Goal: Task Accomplishment & Management: Manage account settings

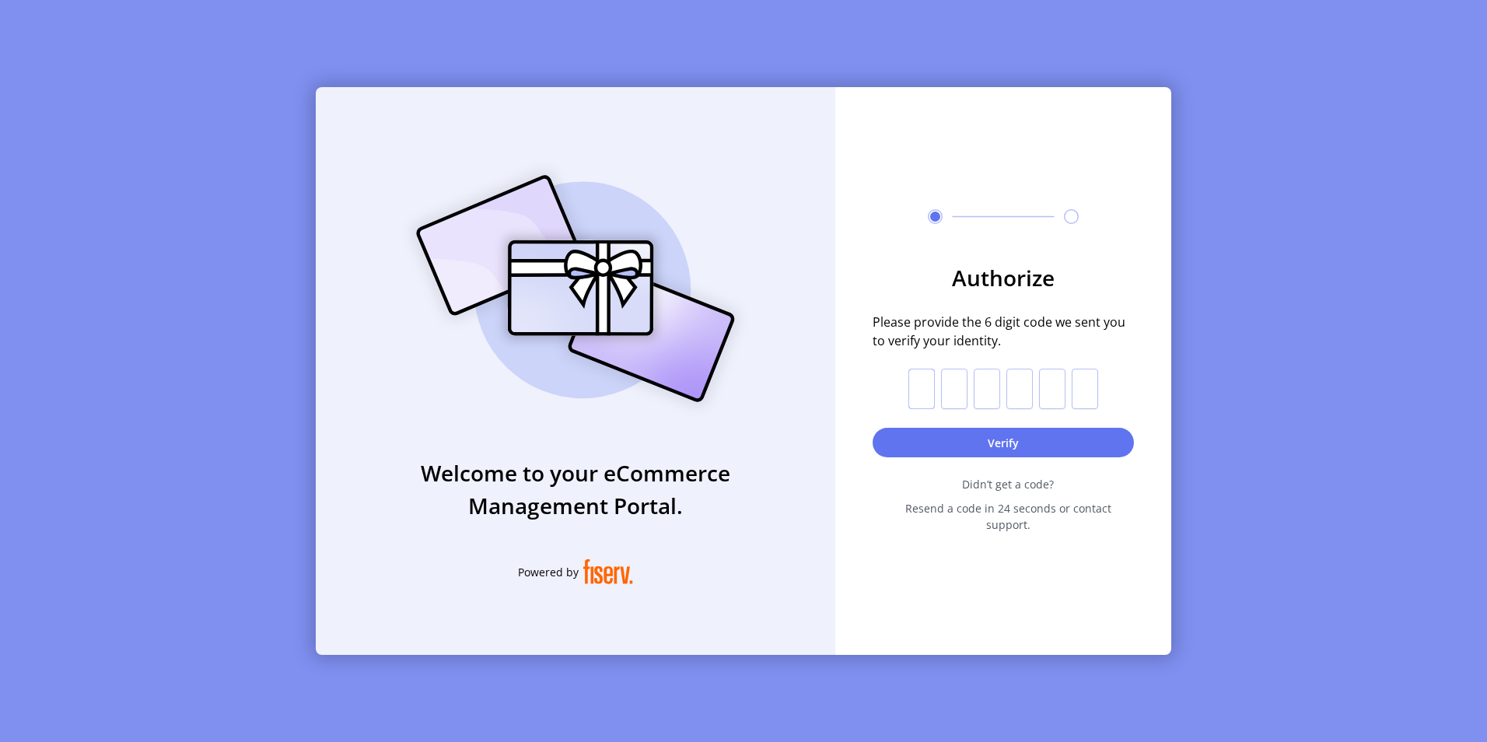
click at [921, 400] on input "text" at bounding box center [921, 389] width 26 height 40
type input "*"
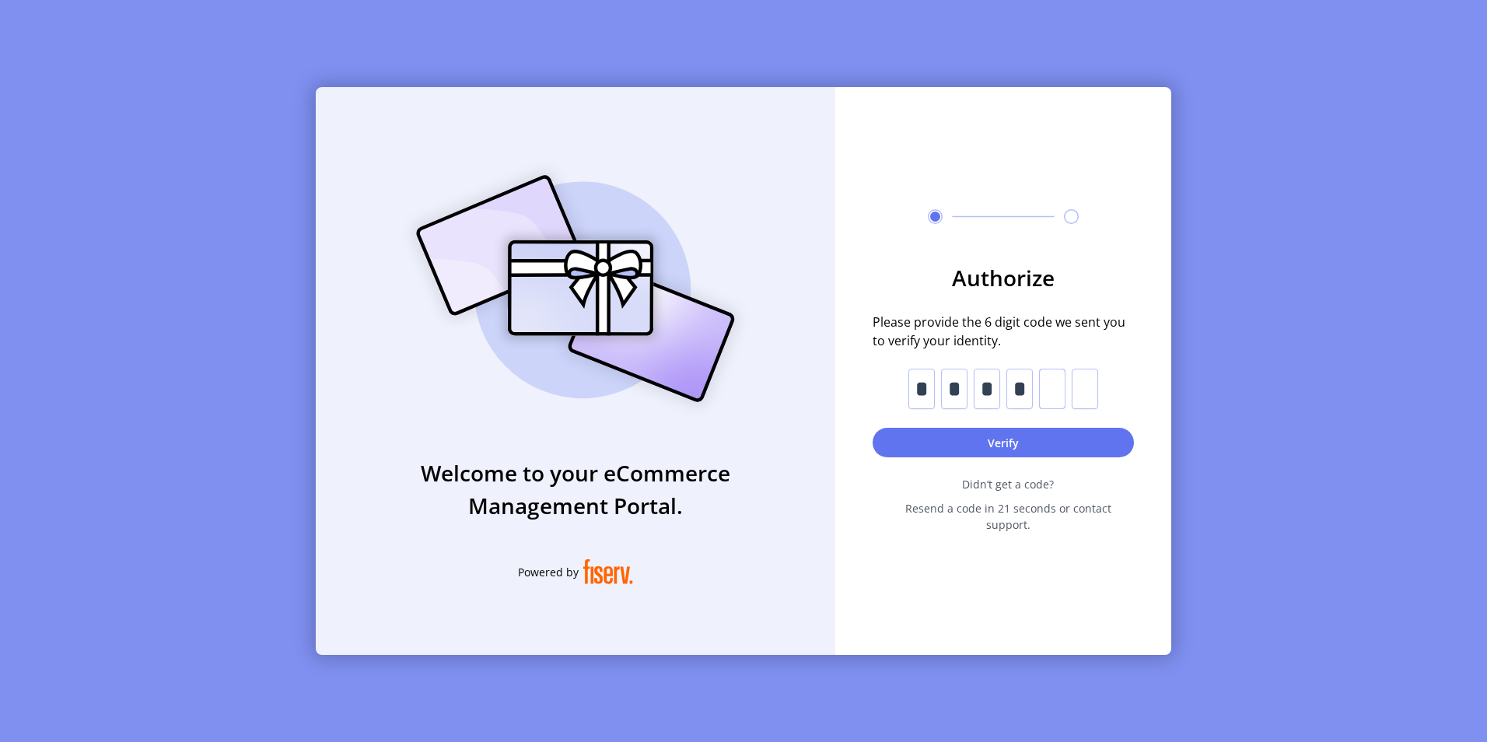
type input "*"
click at [1006, 449] on button "Verify" at bounding box center [1002, 443] width 261 height 30
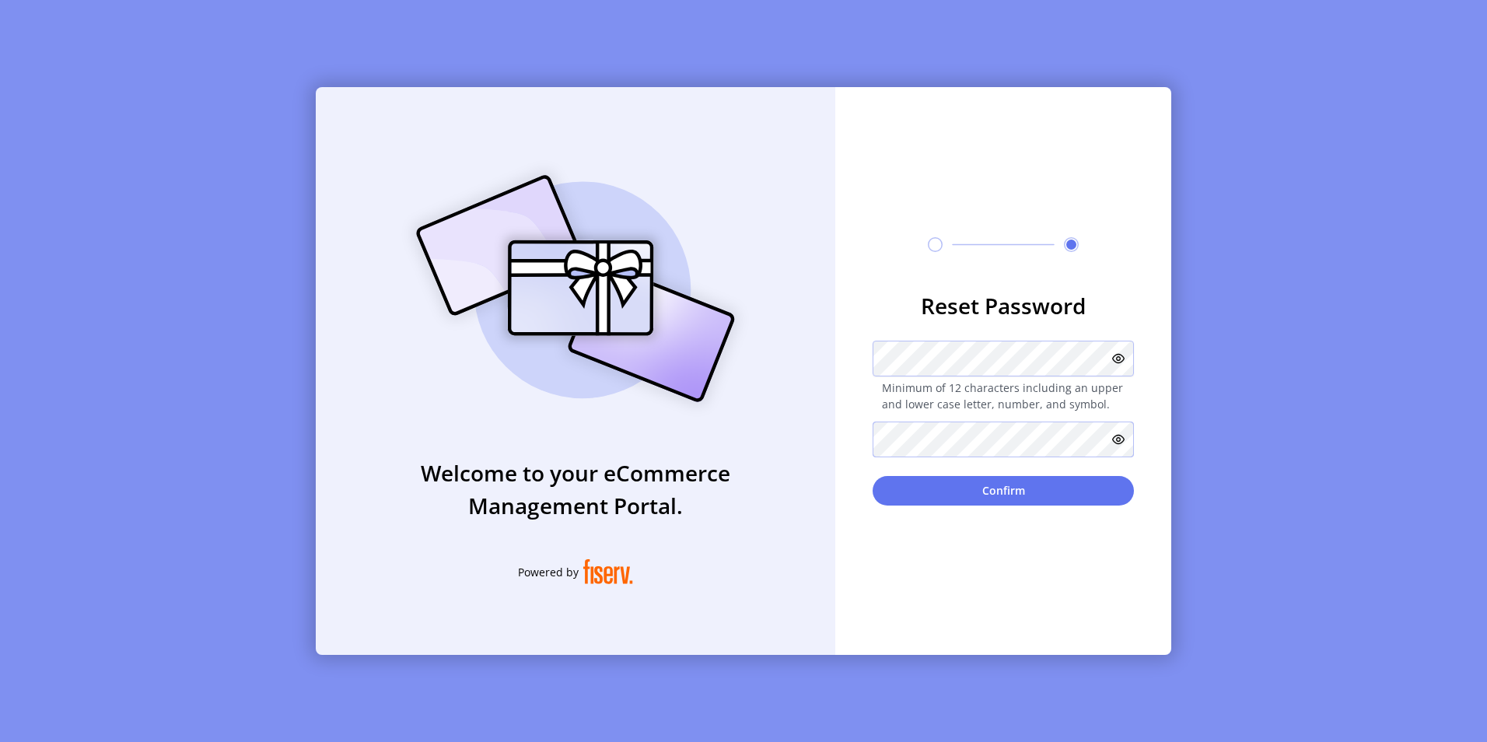
click at [872, 476] on button "Confirm" at bounding box center [1002, 491] width 261 height 30
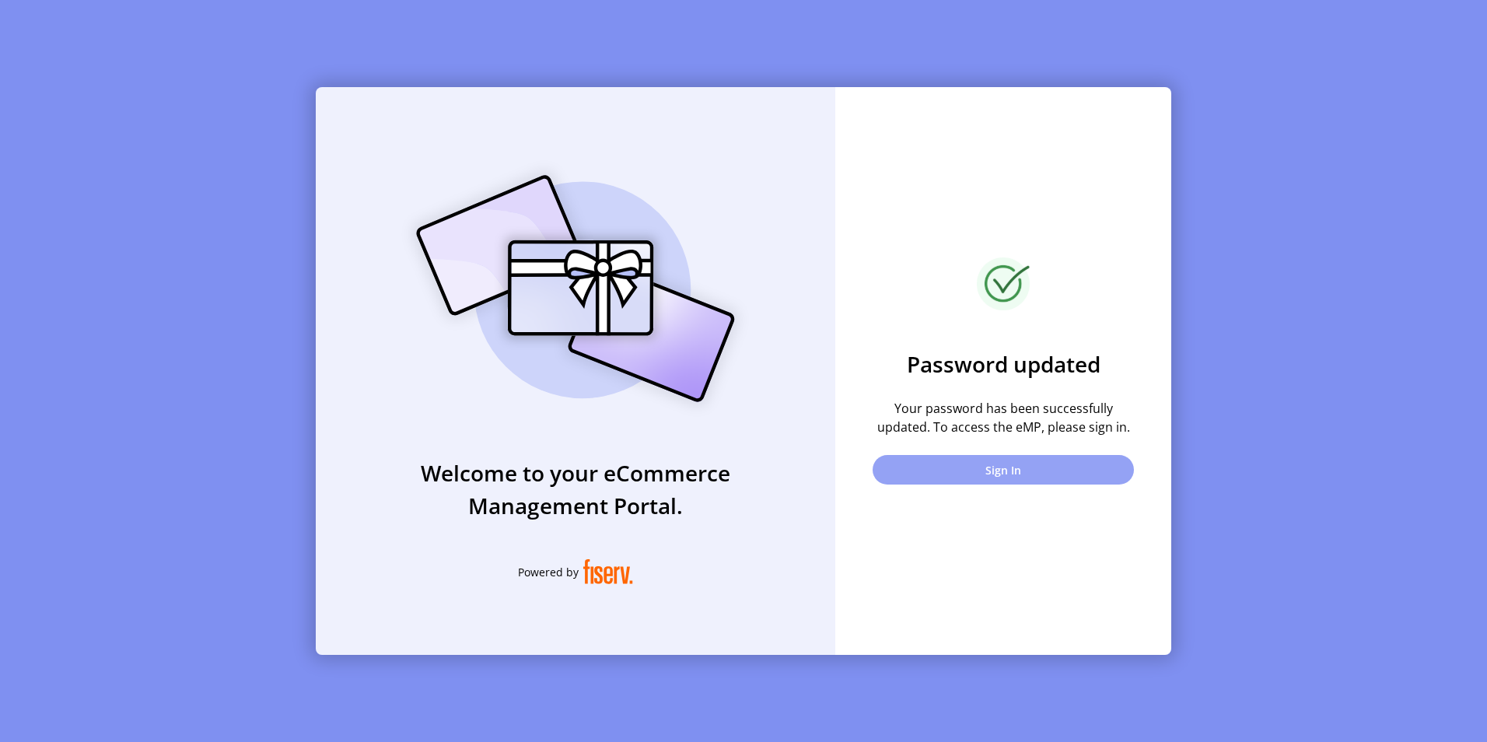
click at [1009, 474] on button "Sign In" at bounding box center [1002, 470] width 261 height 30
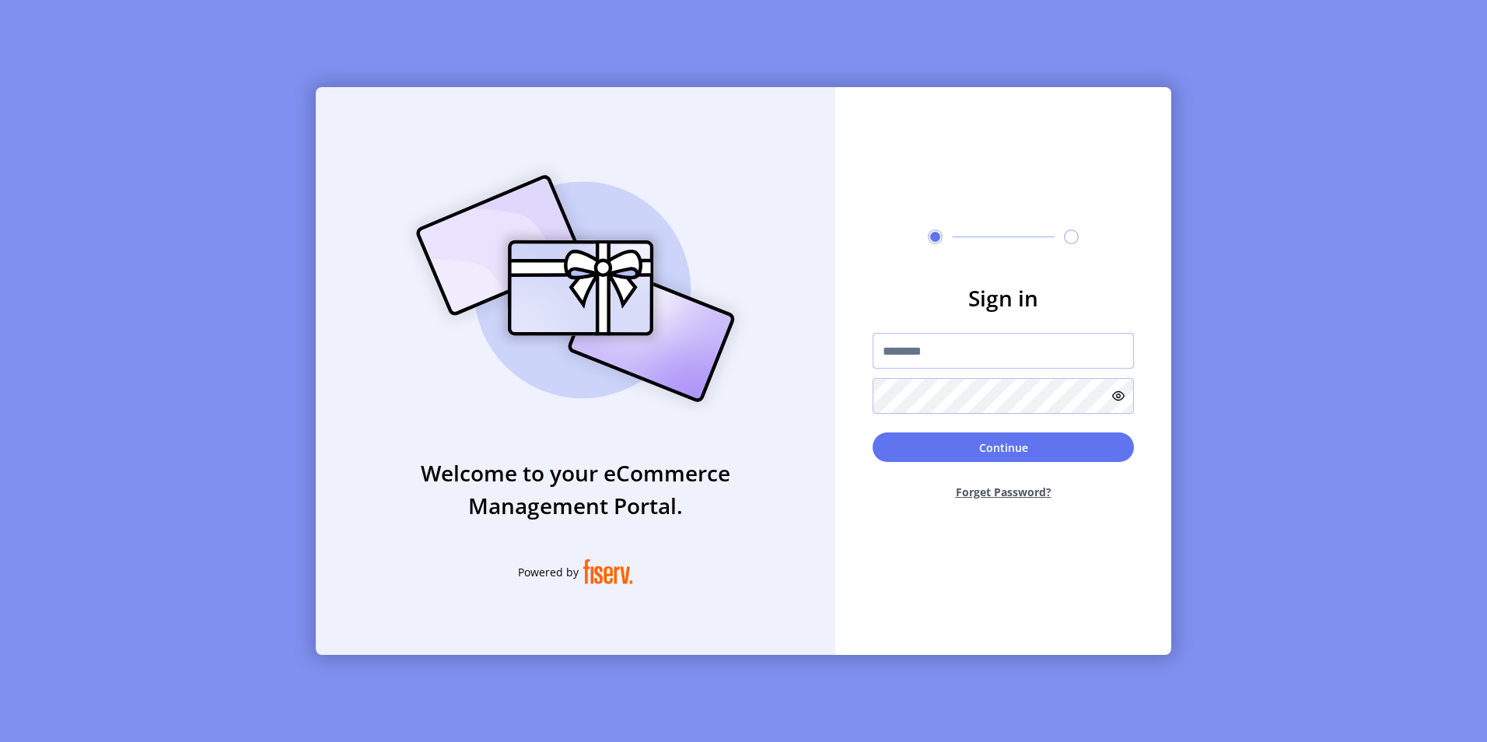
click at [942, 358] on input "text" at bounding box center [1002, 351] width 261 height 36
type input "**********"
click at [872, 432] on button "Continue" at bounding box center [1002, 447] width 261 height 30
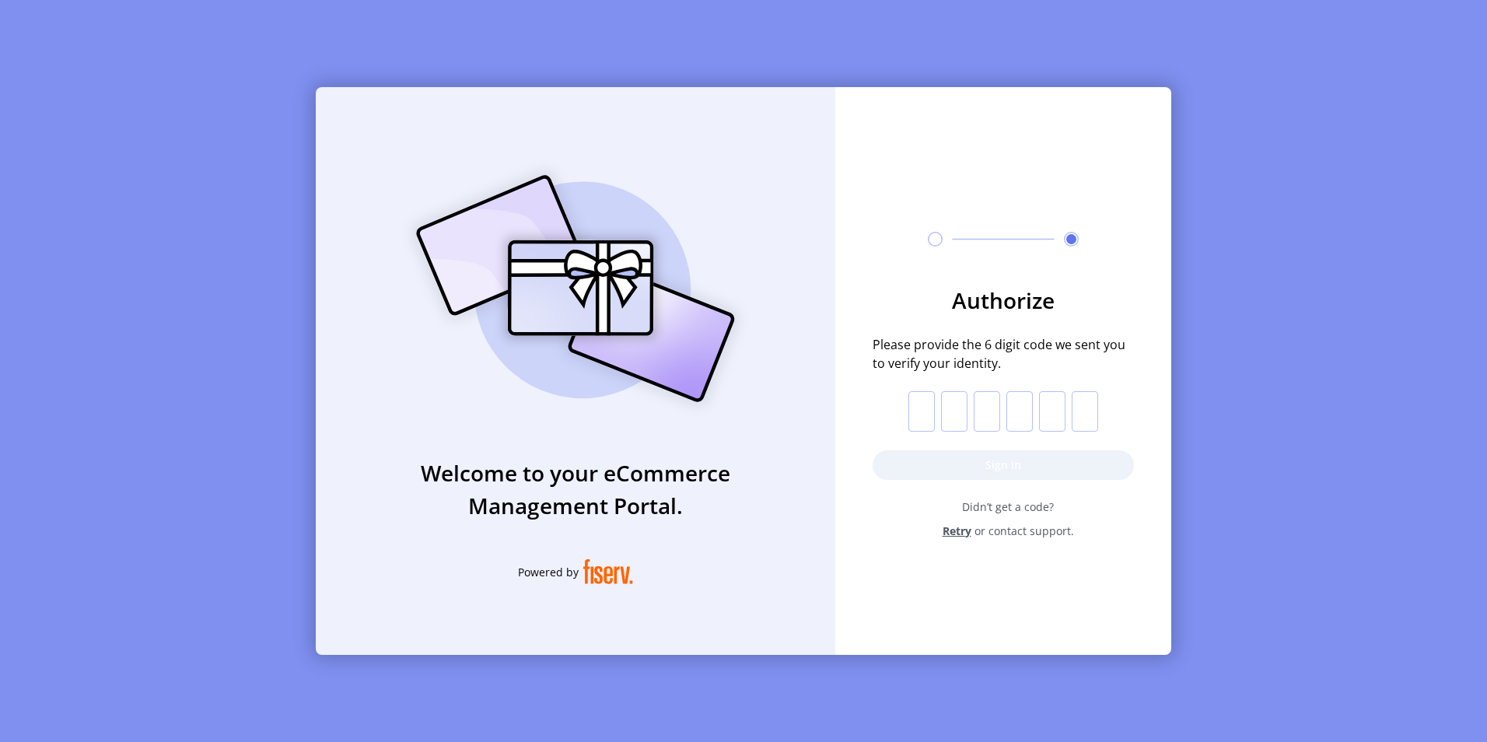
click at [925, 411] on input "text" at bounding box center [921, 411] width 26 height 40
type input "*"
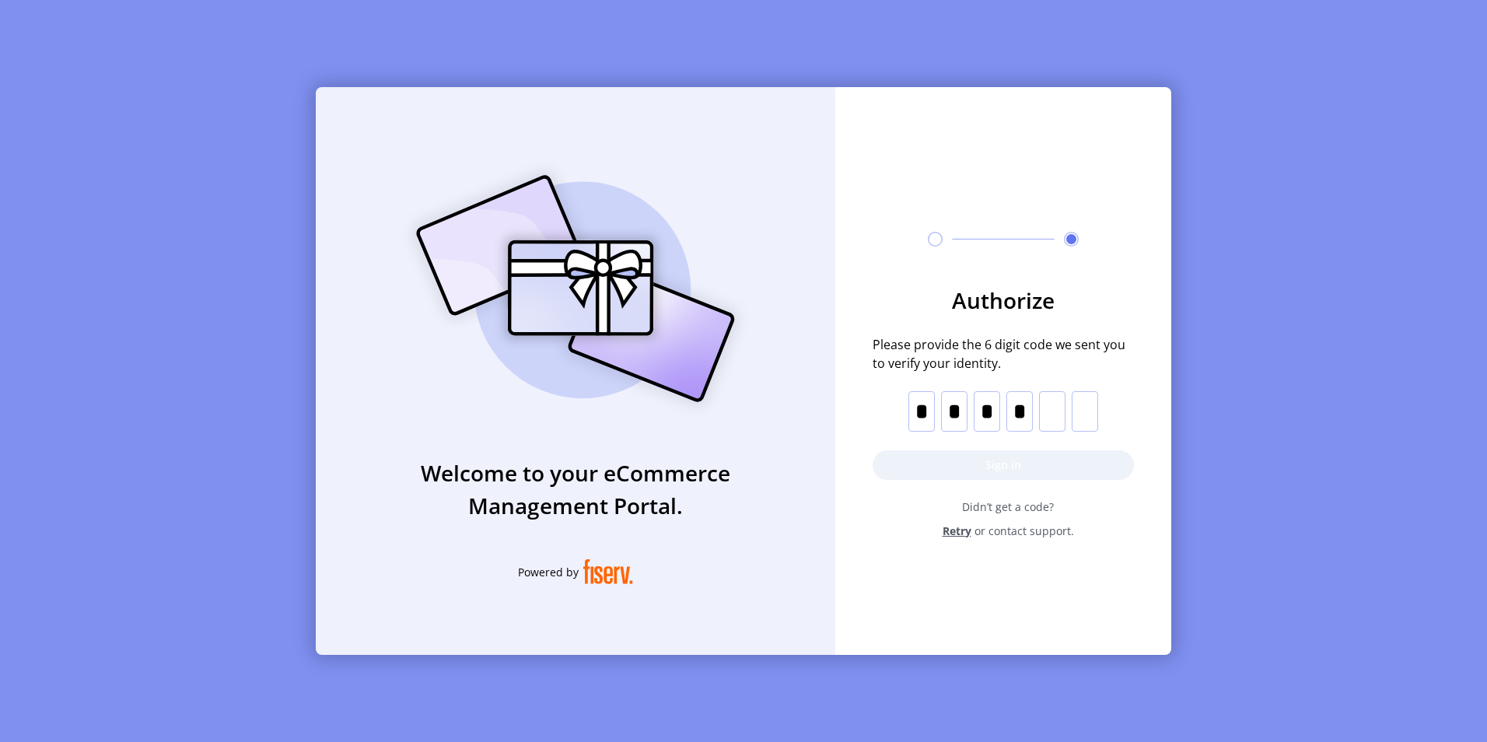
type input "*"
click at [996, 458] on button "Sign in" at bounding box center [1002, 465] width 261 height 30
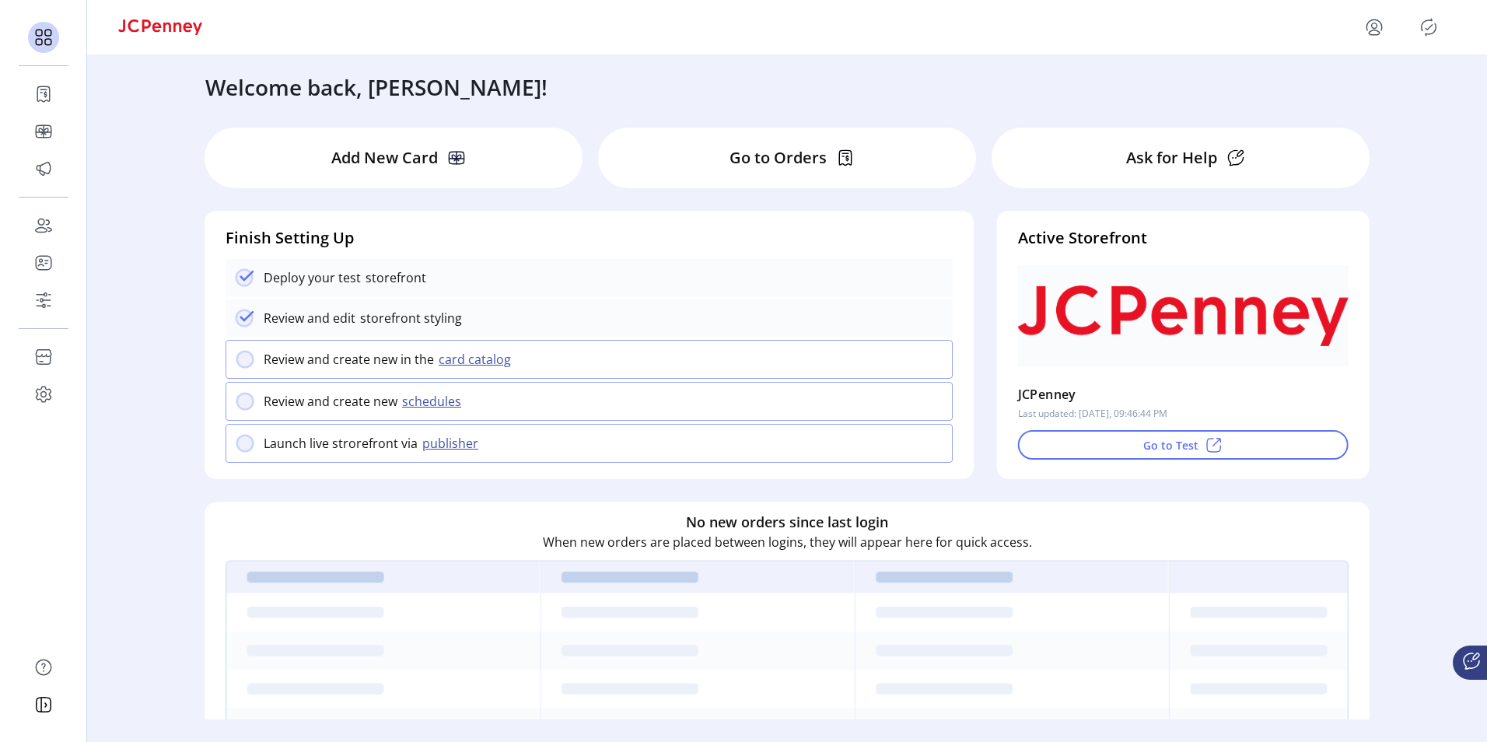
click at [132, 30] on img at bounding box center [160, 27] width 84 height 16
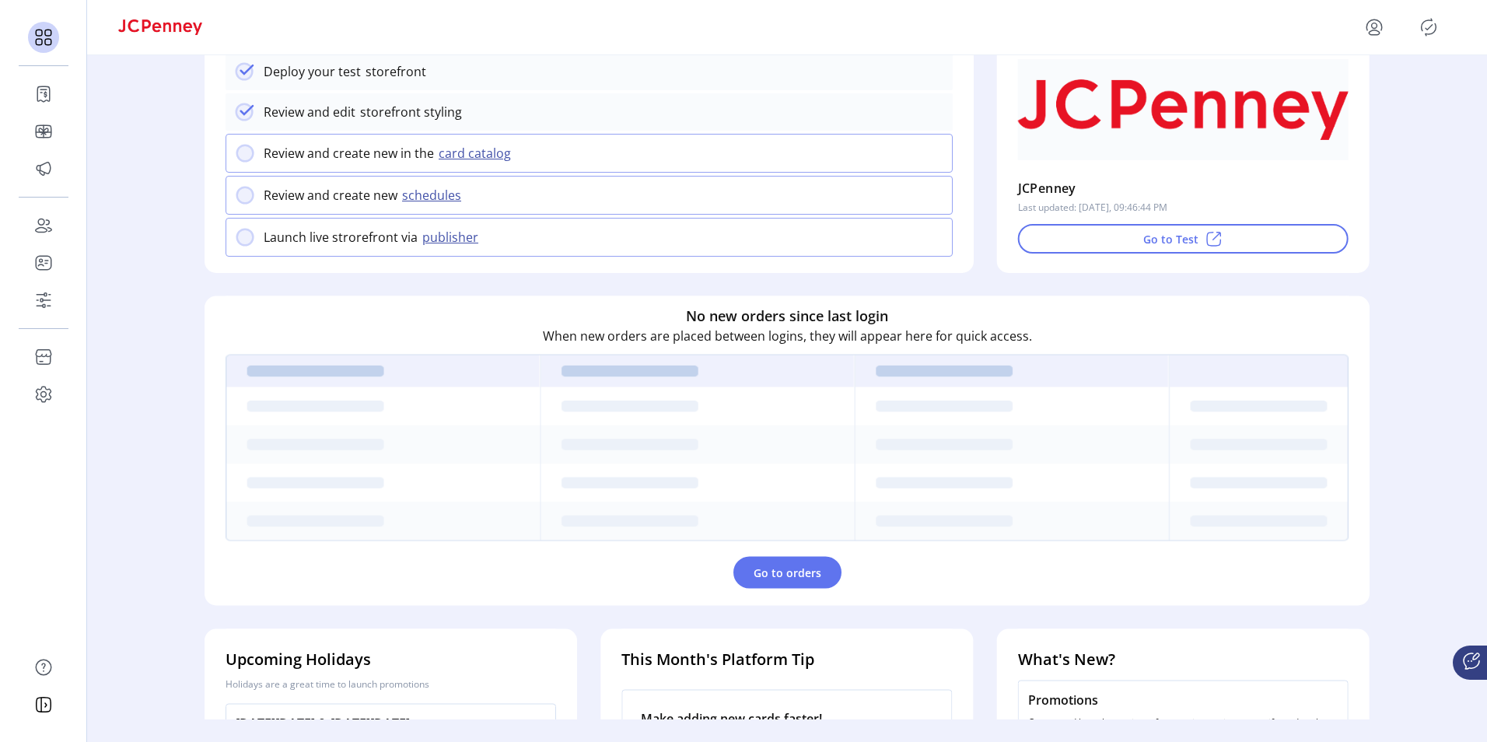
scroll to position [233, 0]
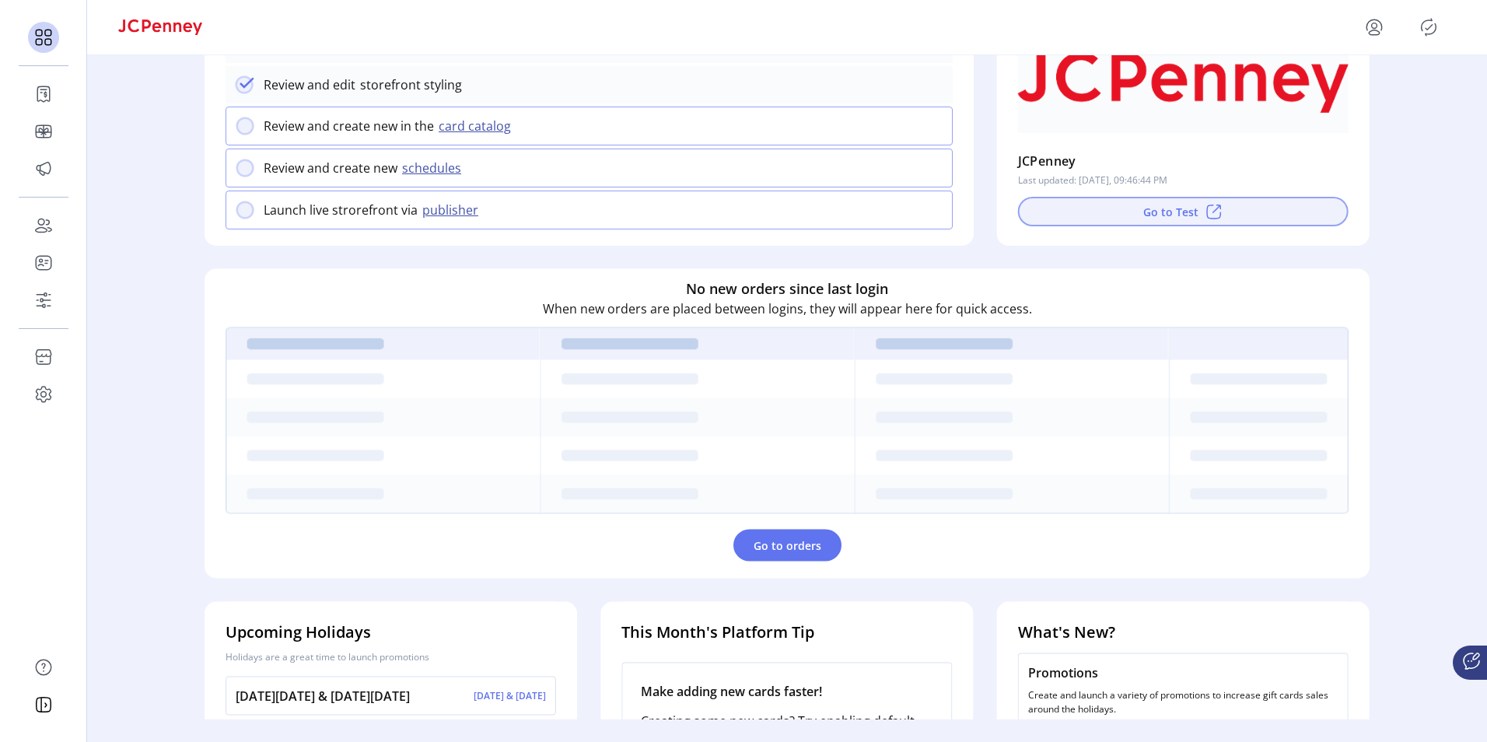
click at [1186, 216] on button "Go to Test" at bounding box center [1183, 212] width 330 height 30
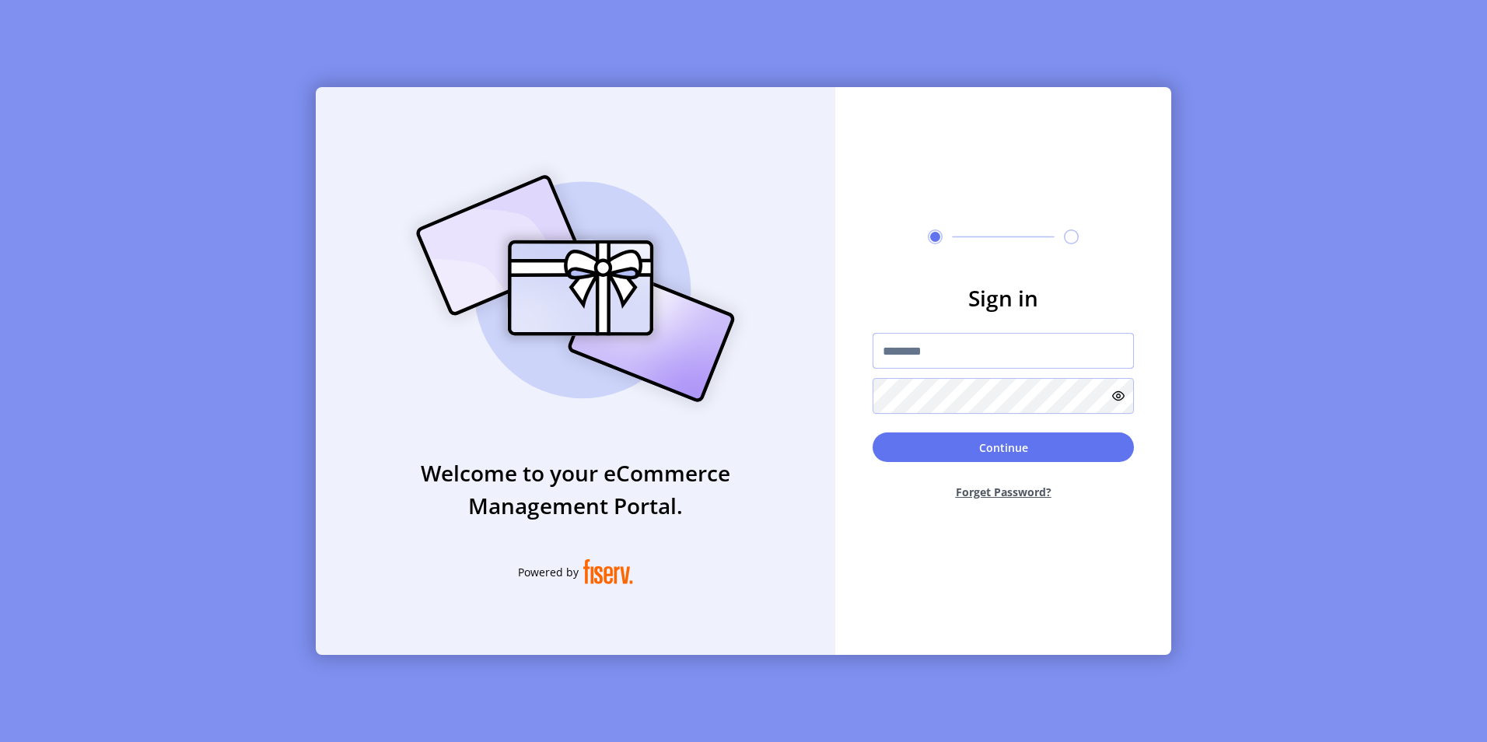
click at [917, 340] on input "text" at bounding box center [1002, 351] width 261 height 36
type input "**********"
click at [872, 432] on button "Continue" at bounding box center [1002, 447] width 261 height 30
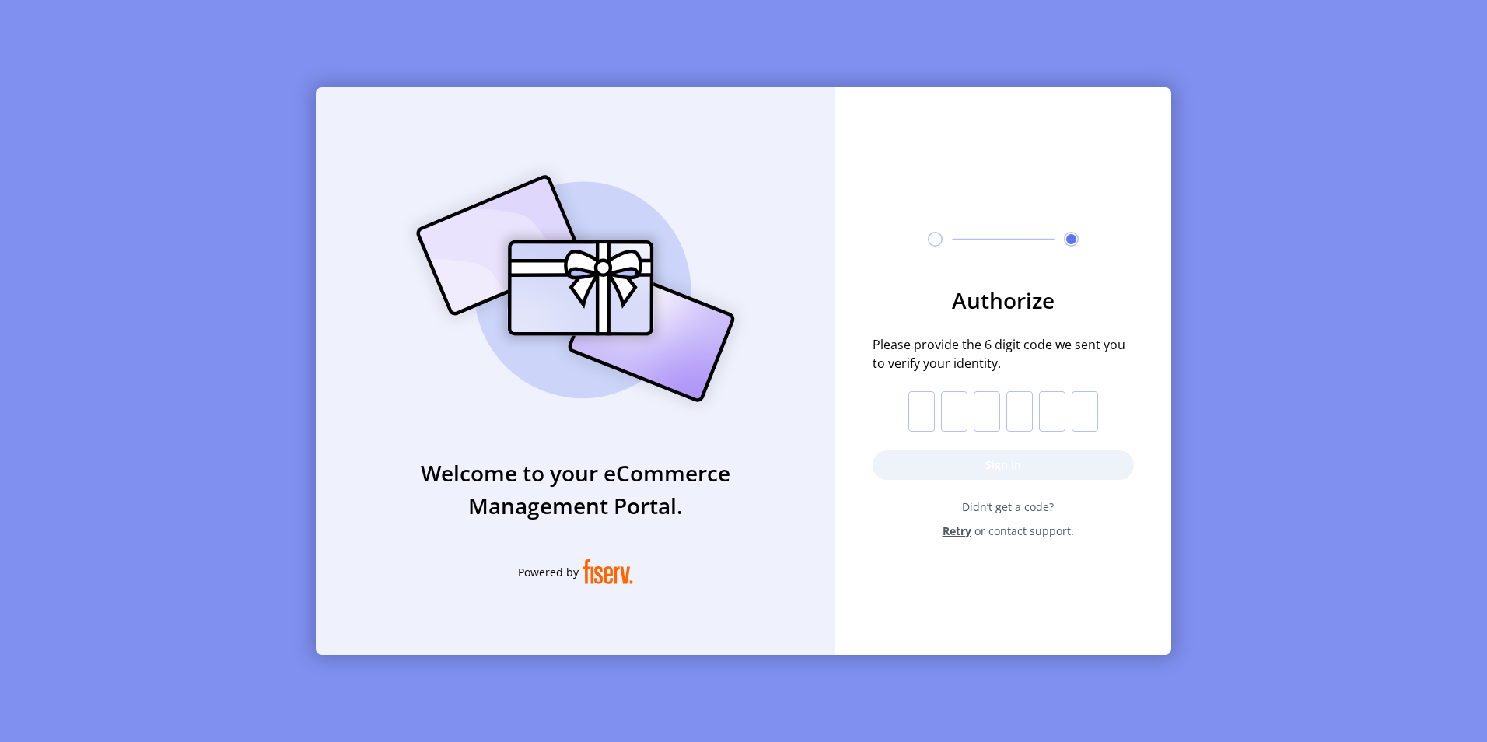
click at [916, 411] on input "text" at bounding box center [921, 411] width 26 height 40
type input "*"
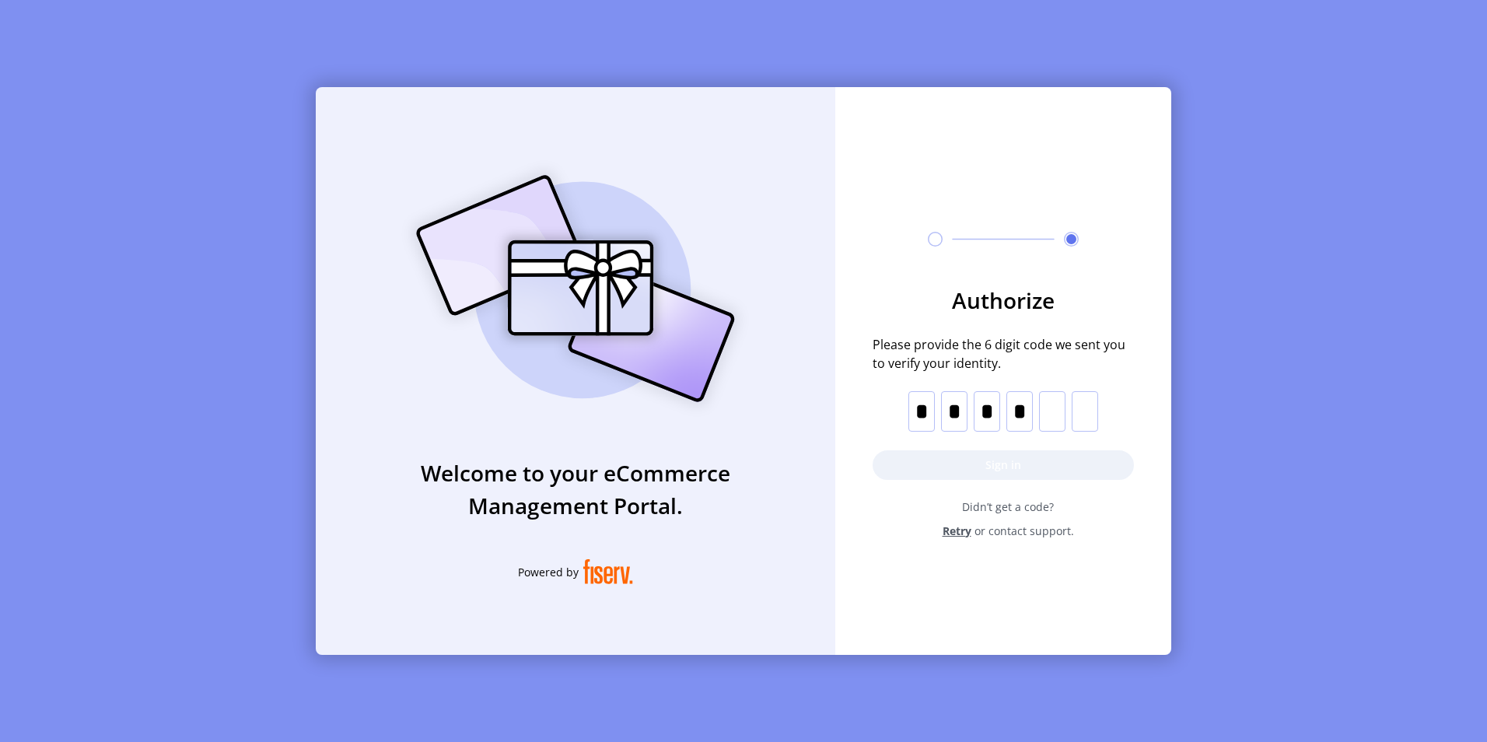
type input "*"
click at [974, 467] on button "Sign in" at bounding box center [1002, 465] width 261 height 30
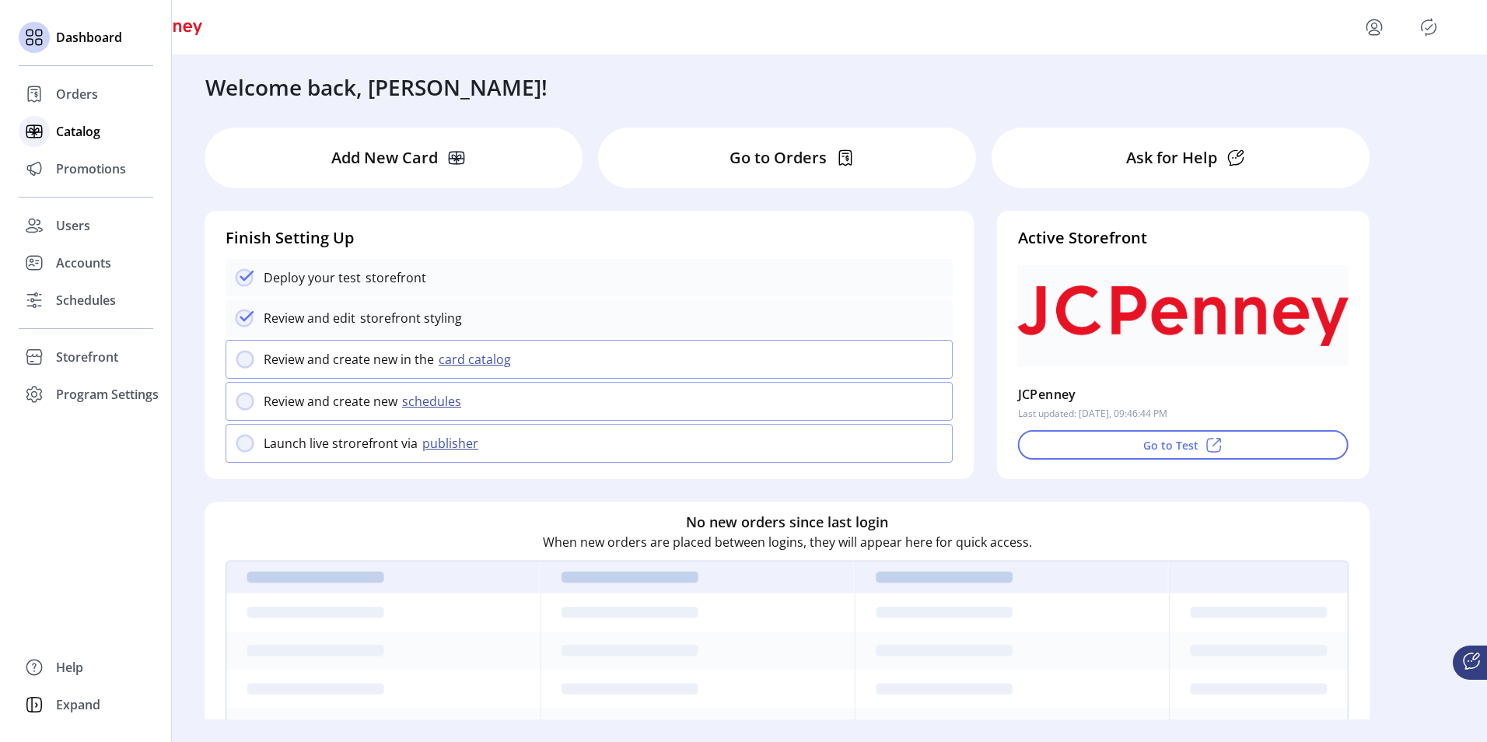
click at [81, 129] on span "Catalog" at bounding box center [78, 131] width 44 height 19
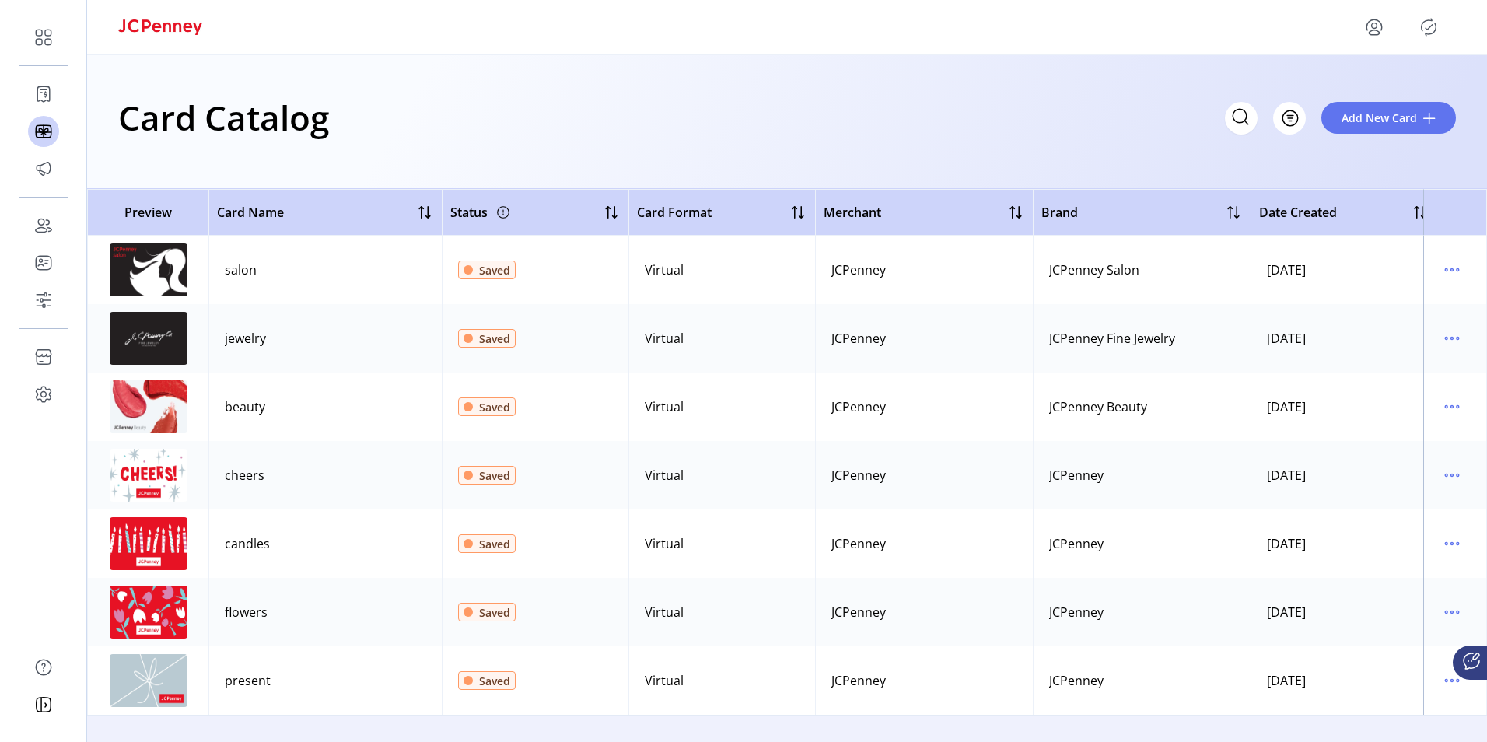
click at [157, 278] on img at bounding box center [149, 269] width 78 height 53
click at [1445, 274] on icon "menu" at bounding box center [1451, 269] width 25 height 25
click at [1399, 323] on span "Edit Details" at bounding box center [1378, 325] width 129 height 12
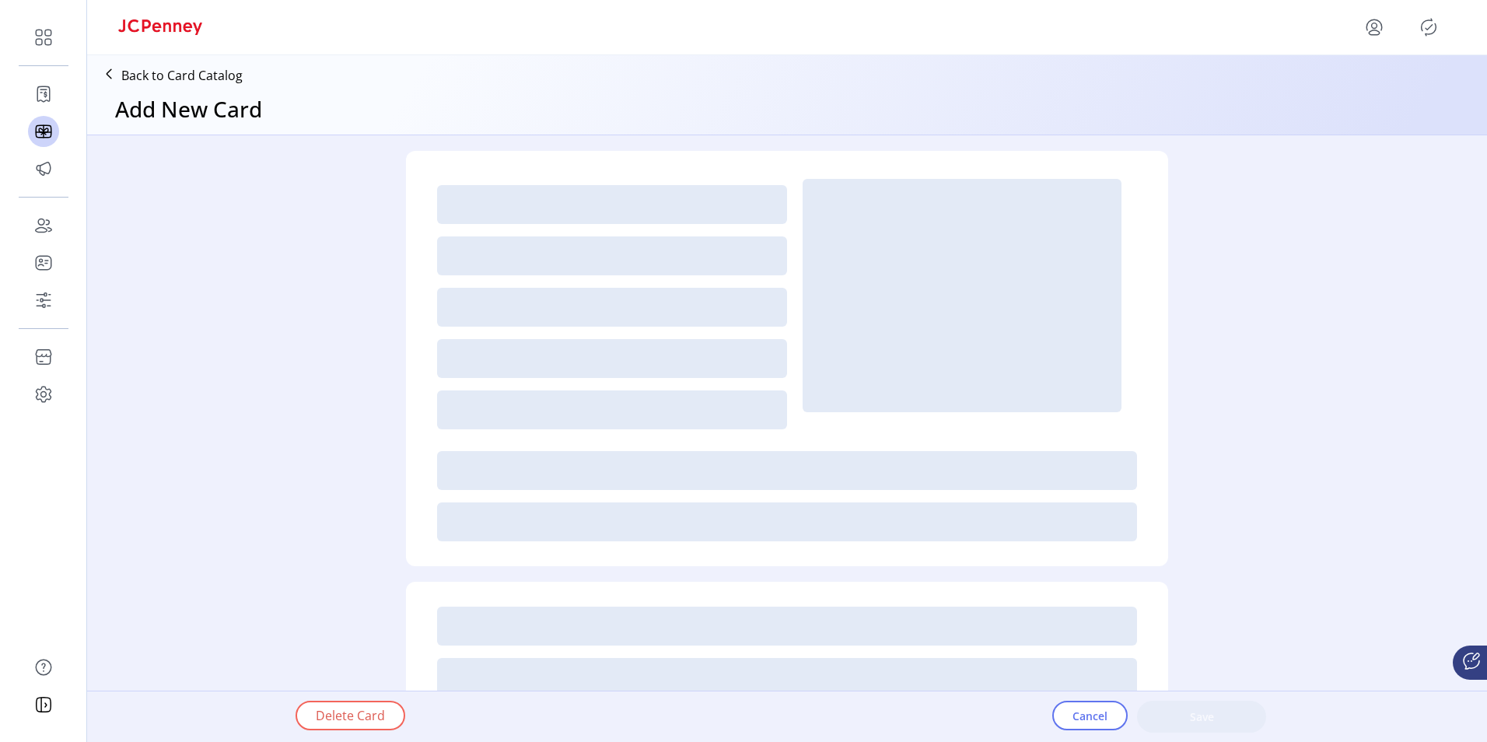
type textarea "**********"
type input "*"
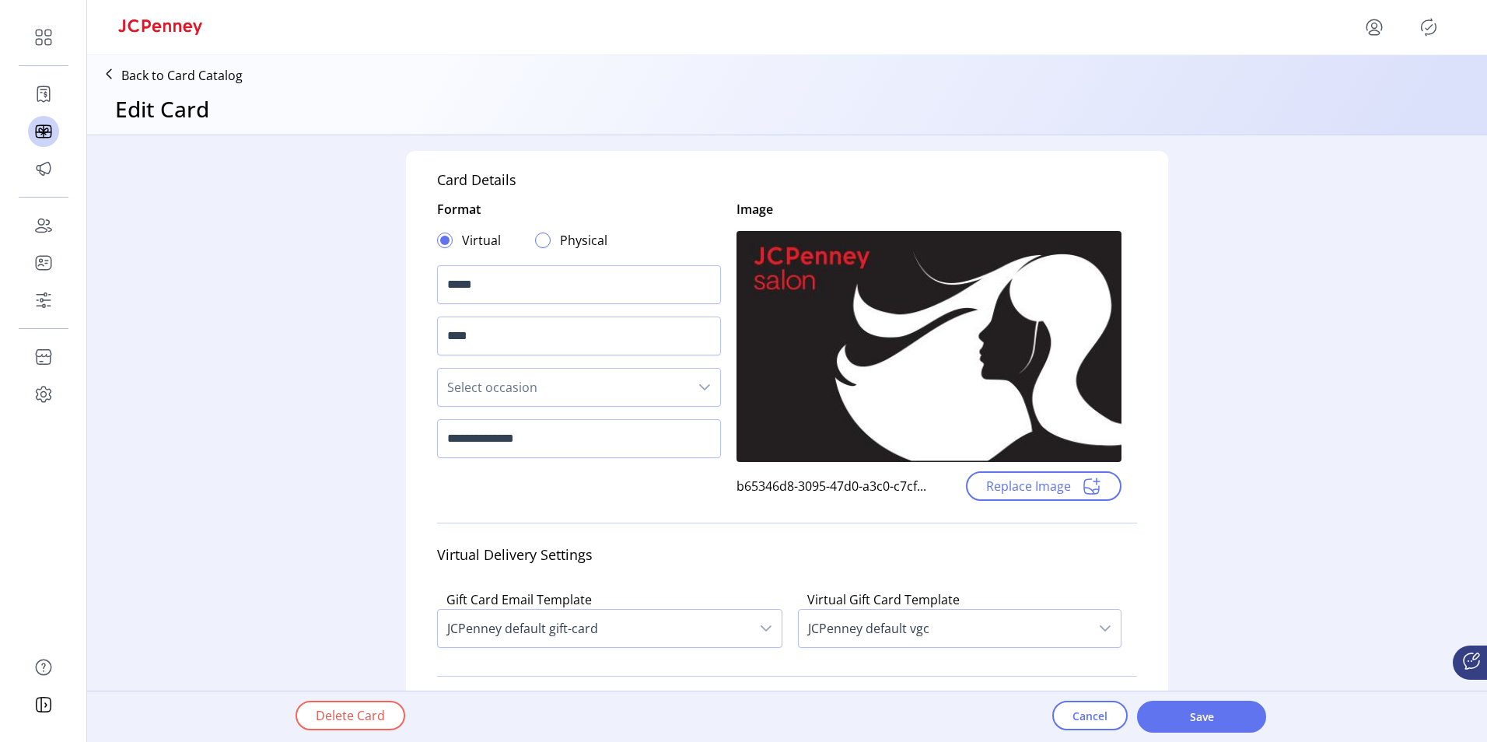
click at [540, 238] on div at bounding box center [543, 240] width 16 height 16
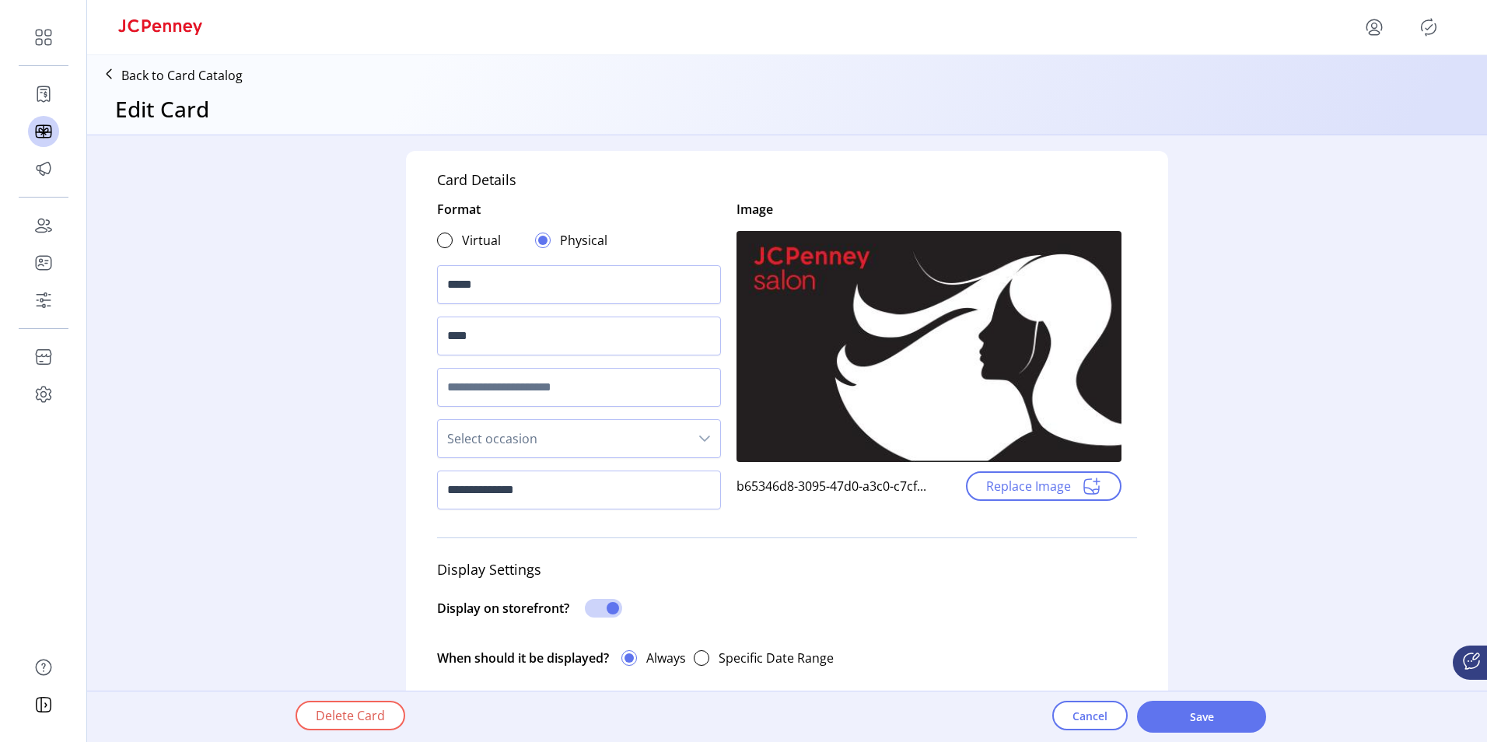
scroll to position [9, 5]
click at [1215, 706] on button "Save" at bounding box center [1201, 717] width 129 height 32
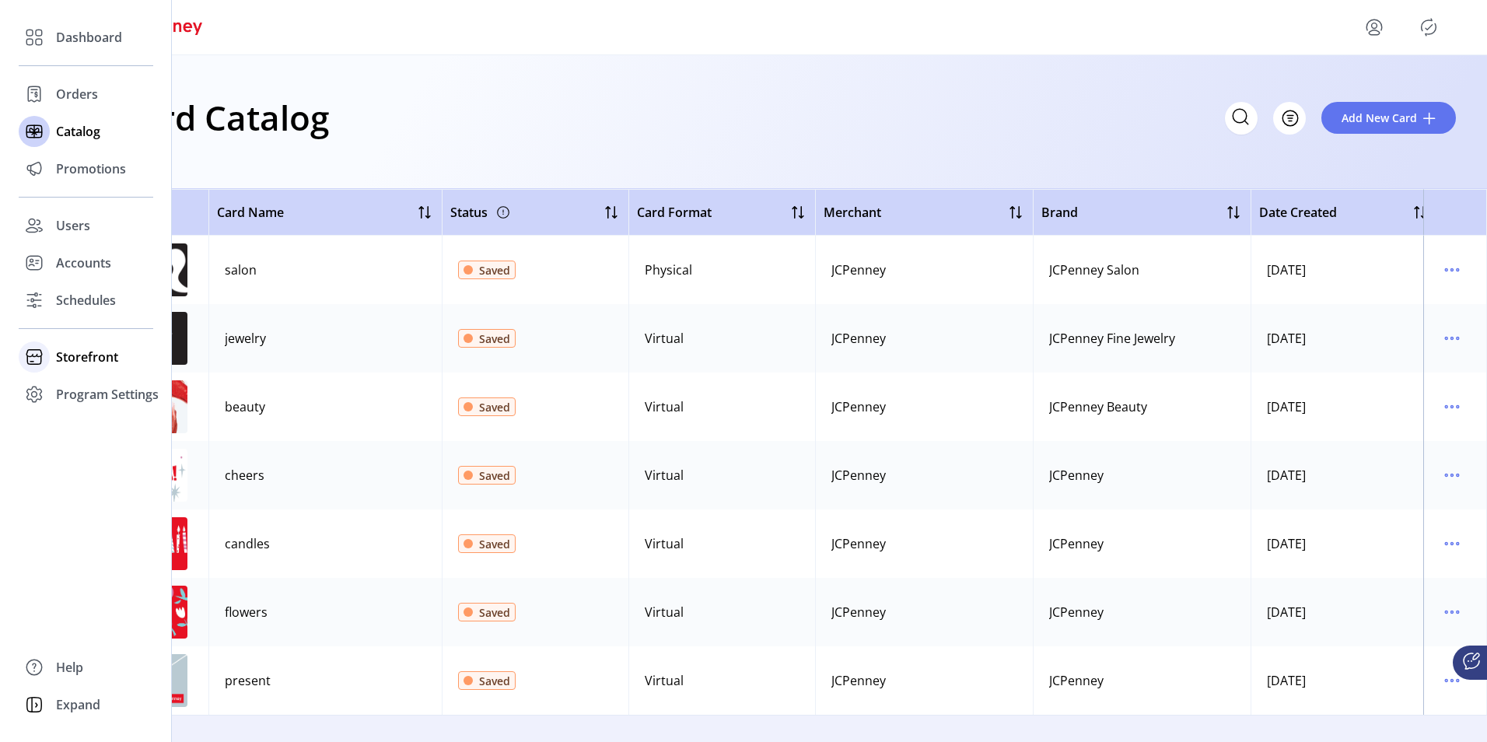
click at [105, 358] on span "Storefront" at bounding box center [87, 357] width 62 height 19
click at [82, 358] on span "Storefront" at bounding box center [87, 357] width 62 height 19
click at [62, 355] on span "Storefront" at bounding box center [87, 357] width 62 height 19
click at [37, 362] on icon at bounding box center [34, 356] width 25 height 25
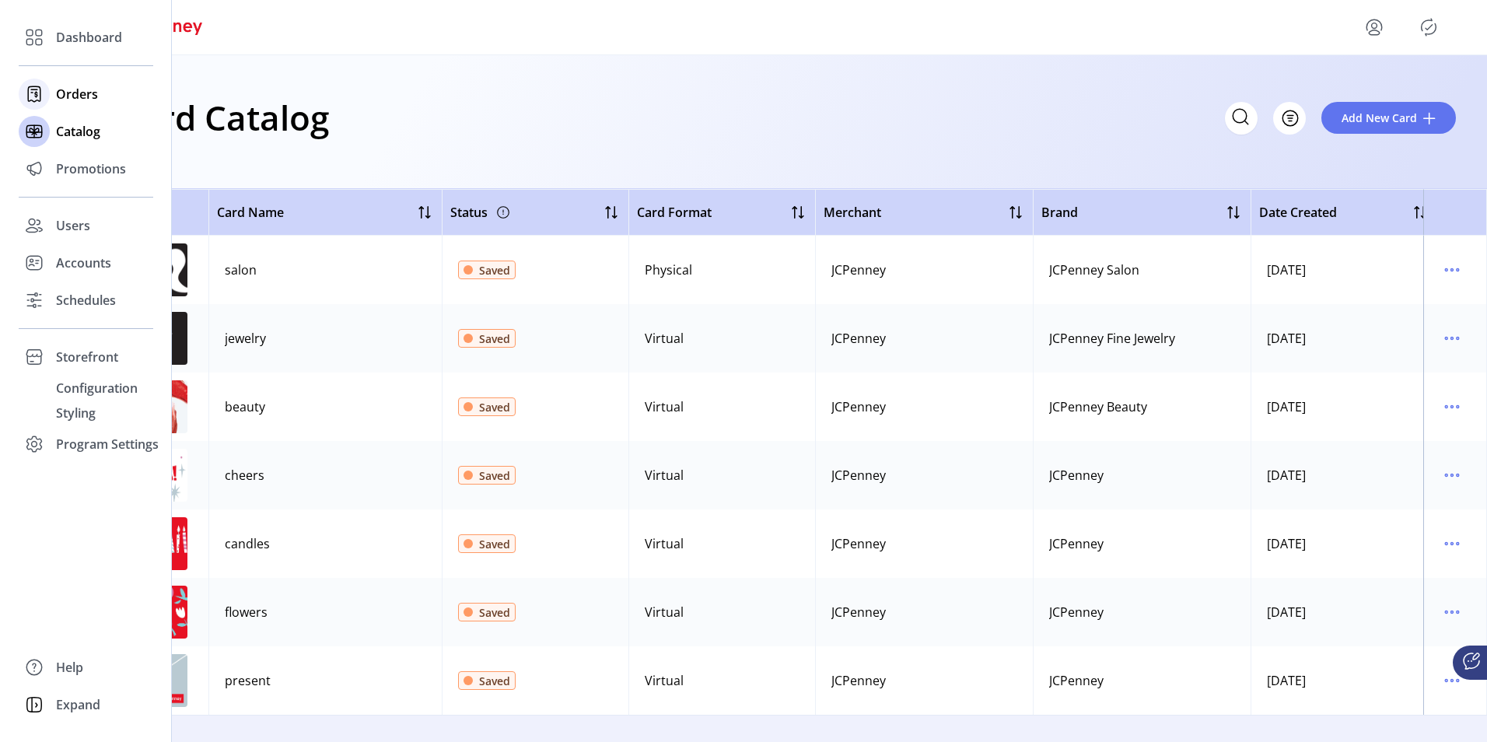
click at [80, 88] on span "Orders" at bounding box center [77, 94] width 42 height 19
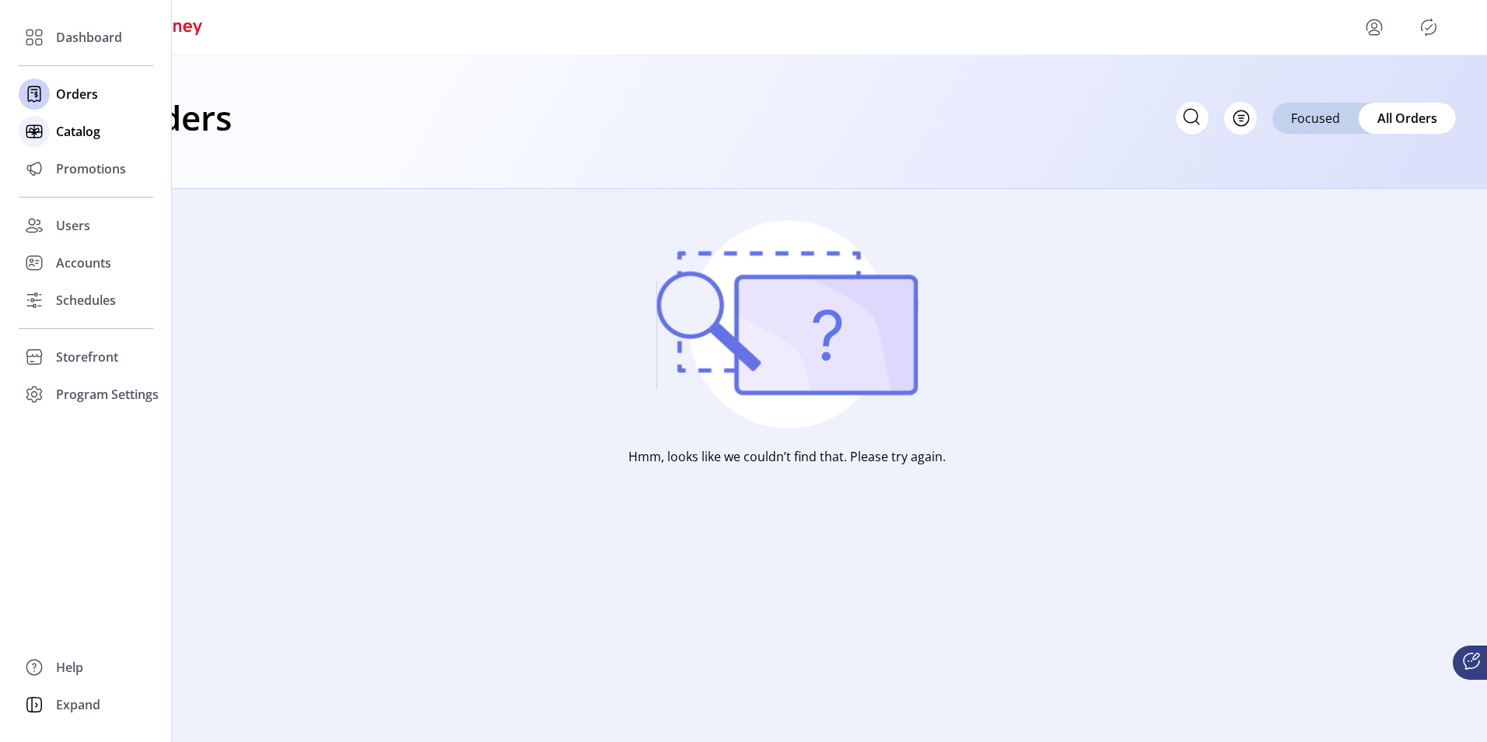
click at [83, 135] on span "Catalog" at bounding box center [78, 131] width 44 height 19
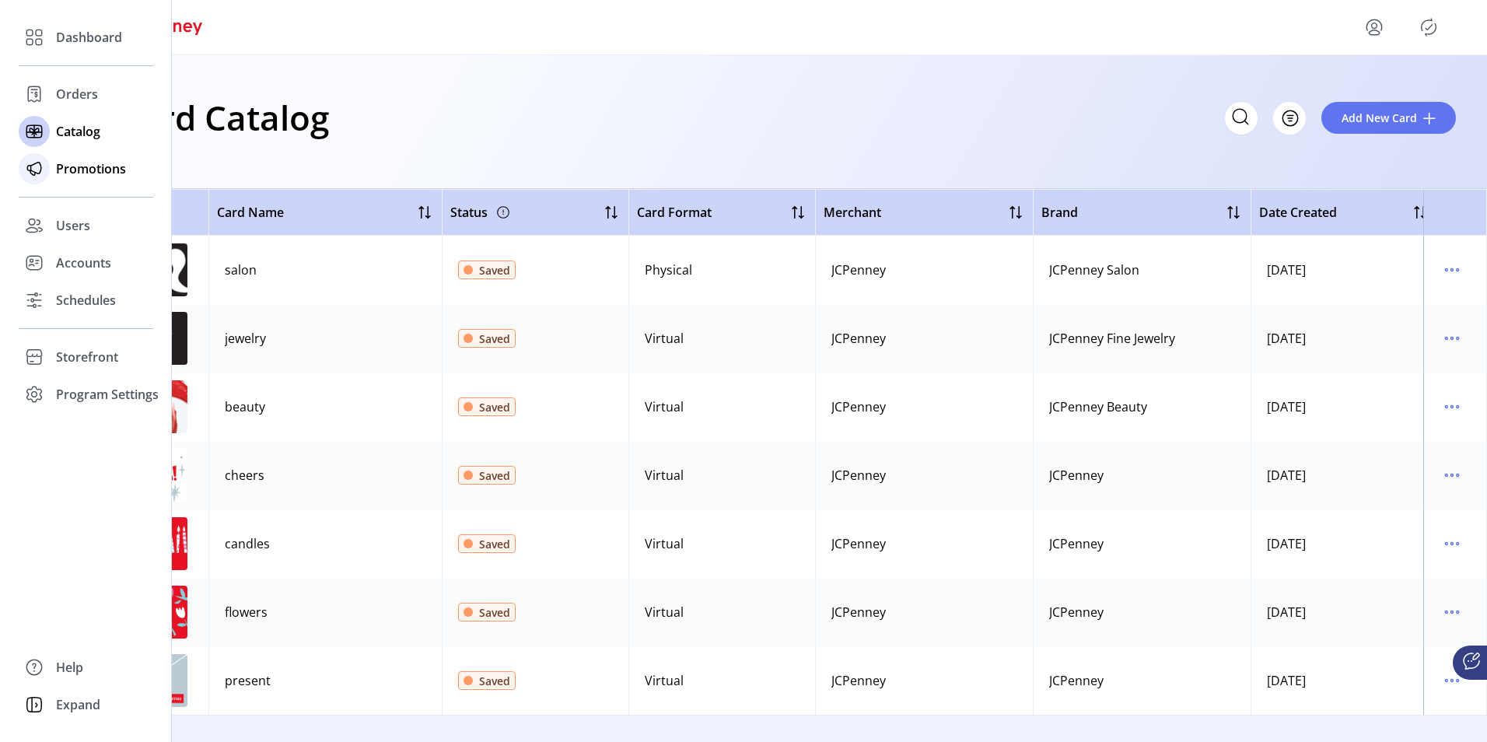
click at [82, 169] on span "Promotions" at bounding box center [91, 168] width 70 height 19
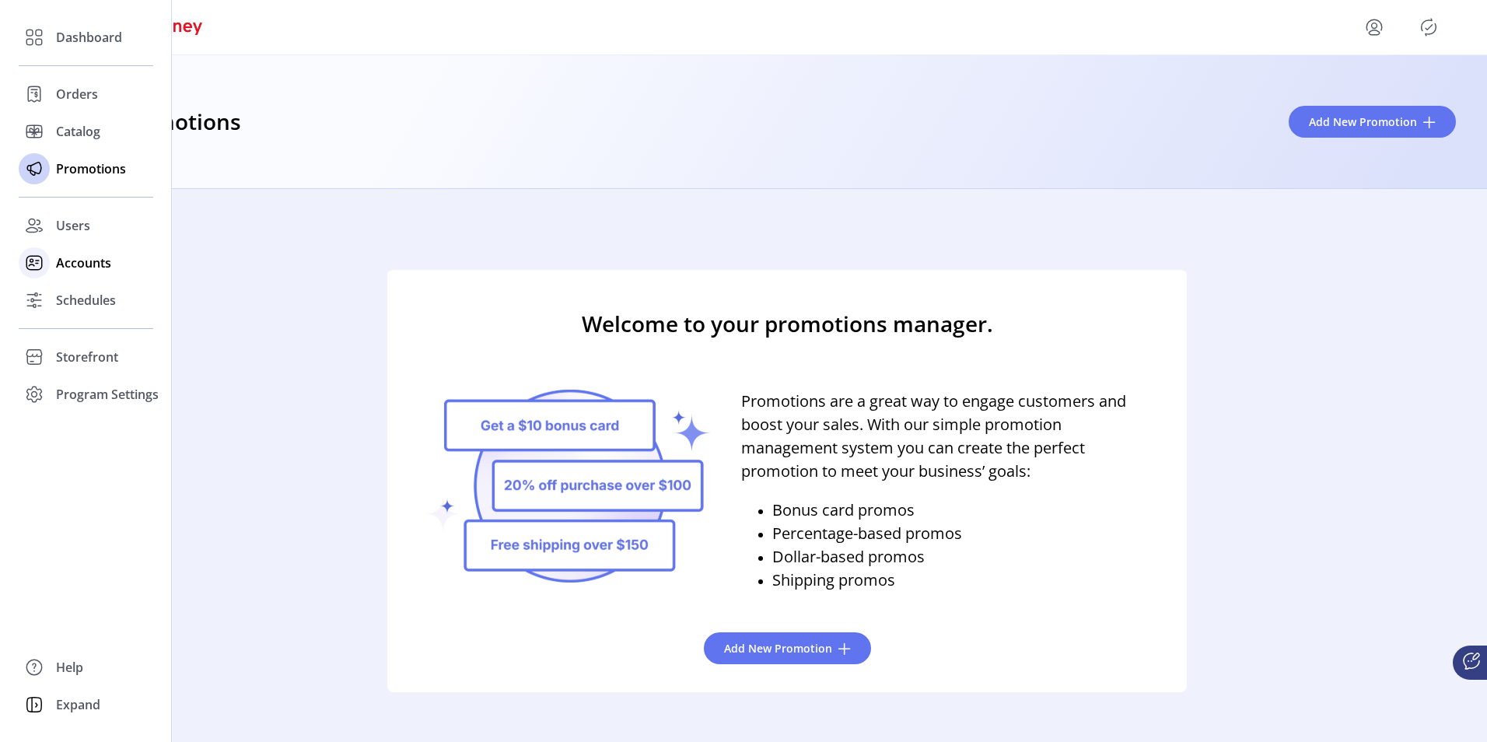
click at [83, 270] on span "Accounts" at bounding box center [83, 262] width 55 height 19
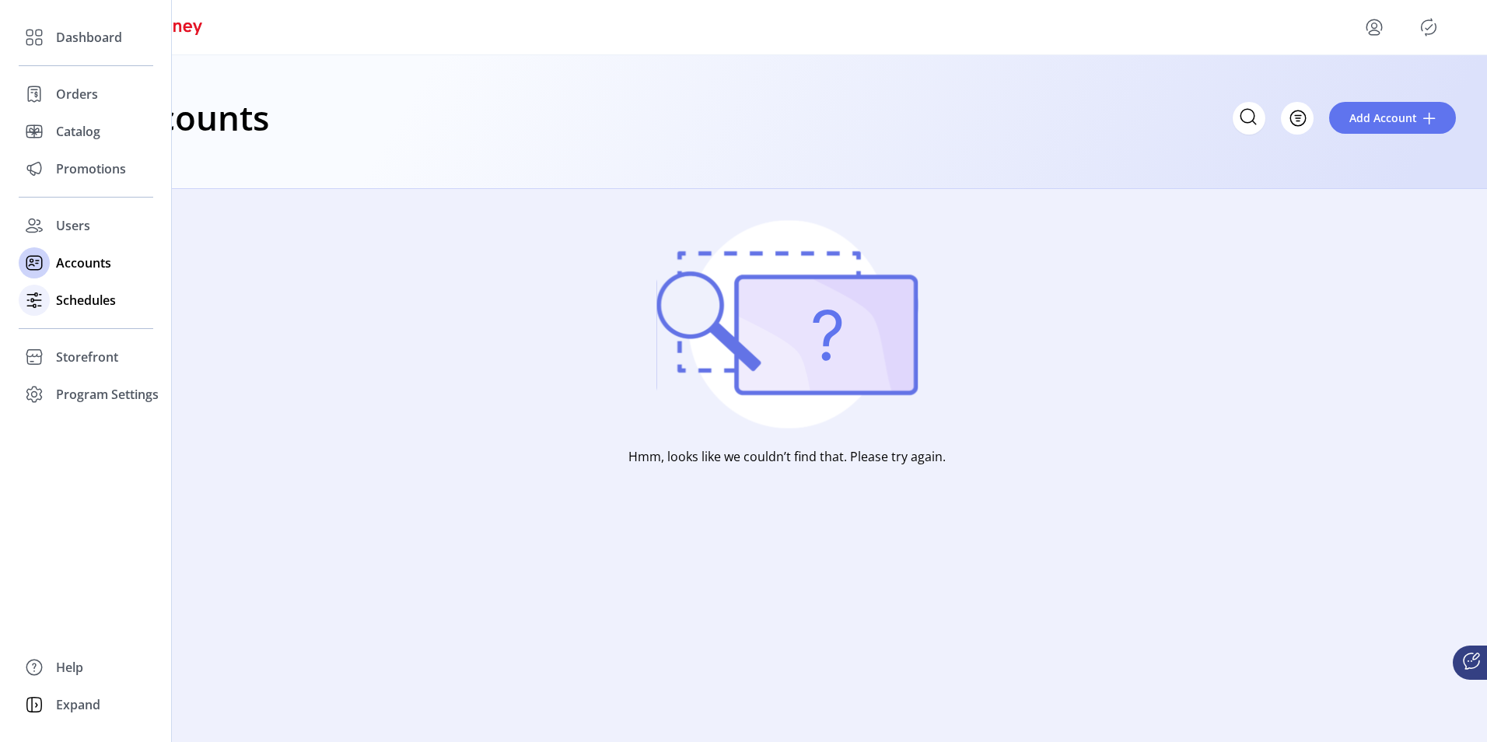
click at [83, 303] on span "Schedules" at bounding box center [86, 300] width 60 height 19
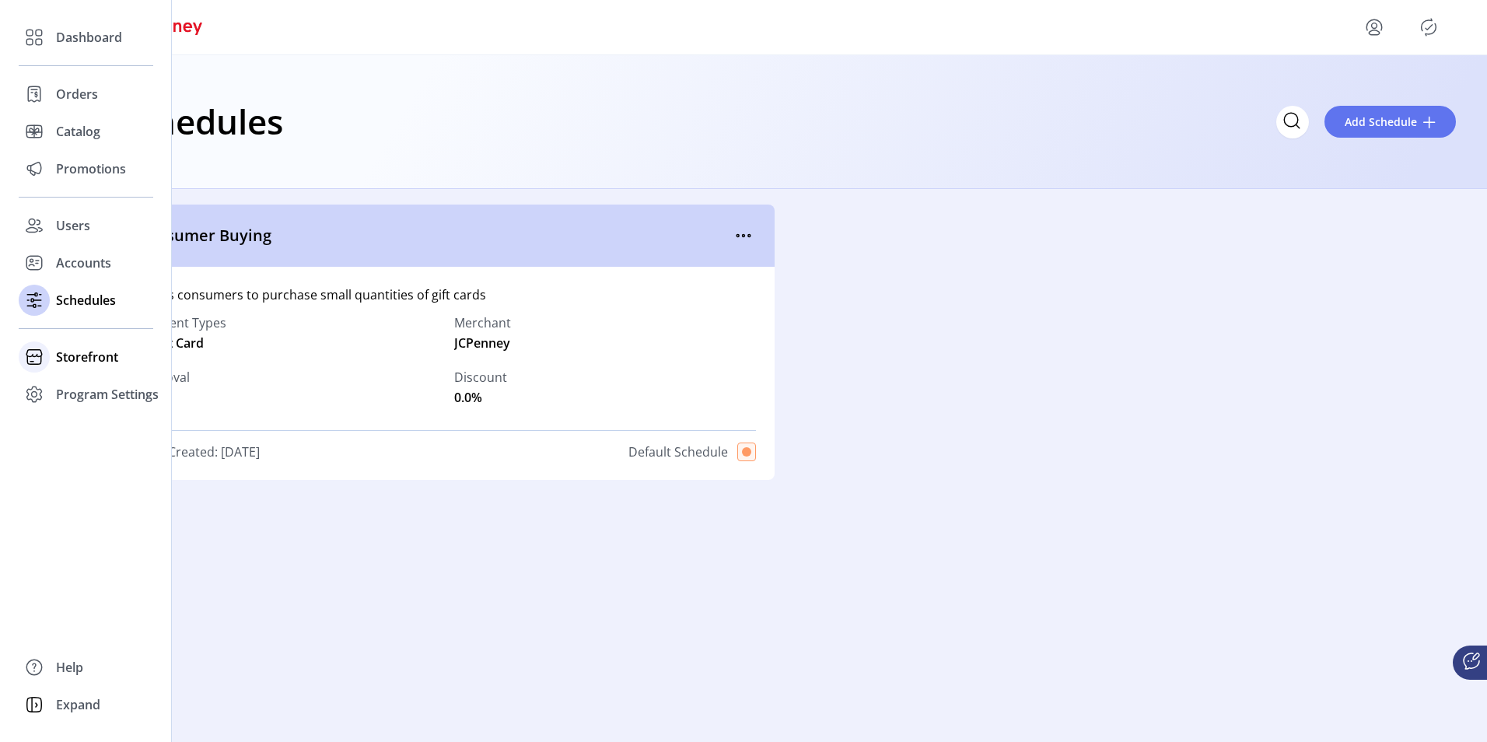
click at [58, 345] on div "Storefront" at bounding box center [86, 356] width 135 height 37
click at [75, 383] on span "Configuration" at bounding box center [97, 388] width 82 height 19
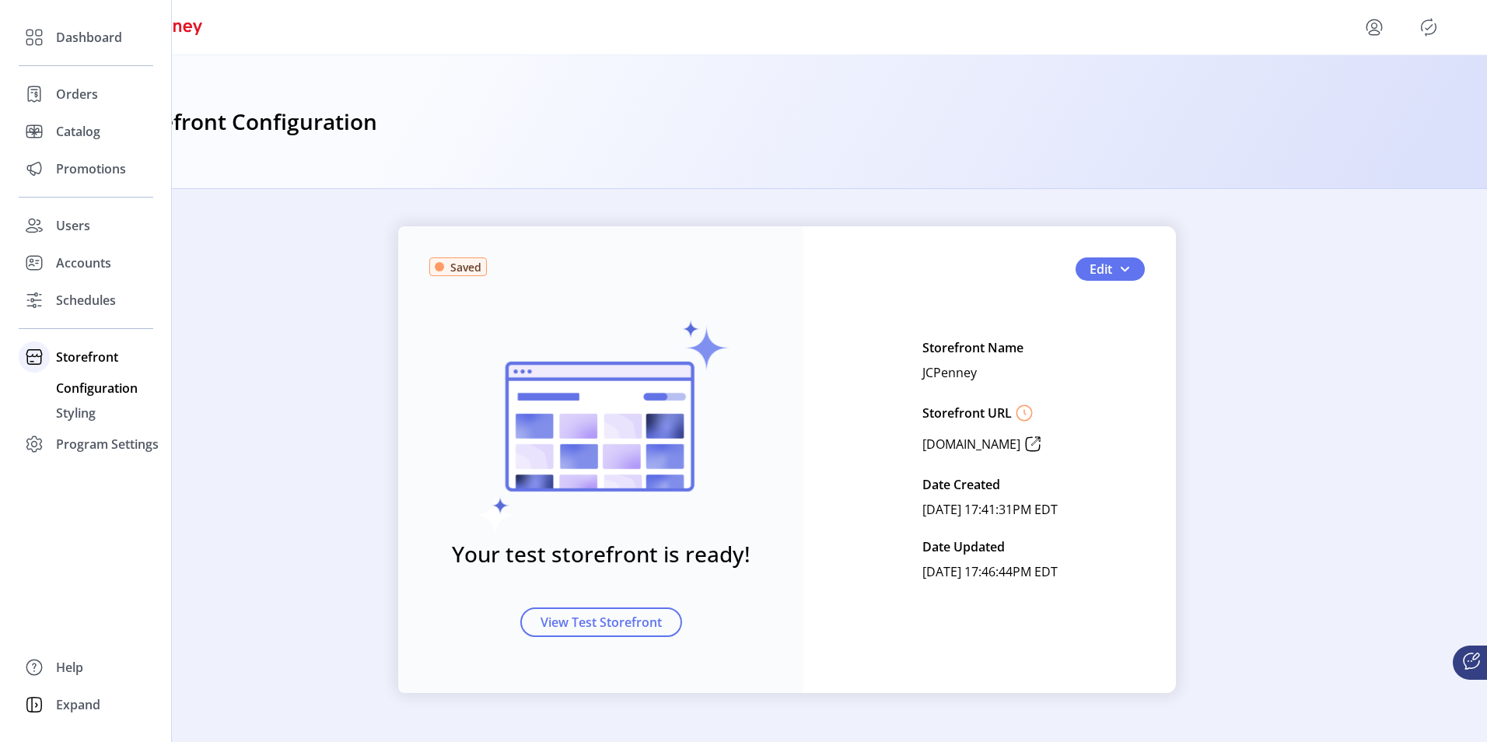
click at [72, 355] on span "Storefront" at bounding box center [87, 357] width 62 height 19
click at [80, 36] on span "Dashboard" at bounding box center [89, 37] width 66 height 19
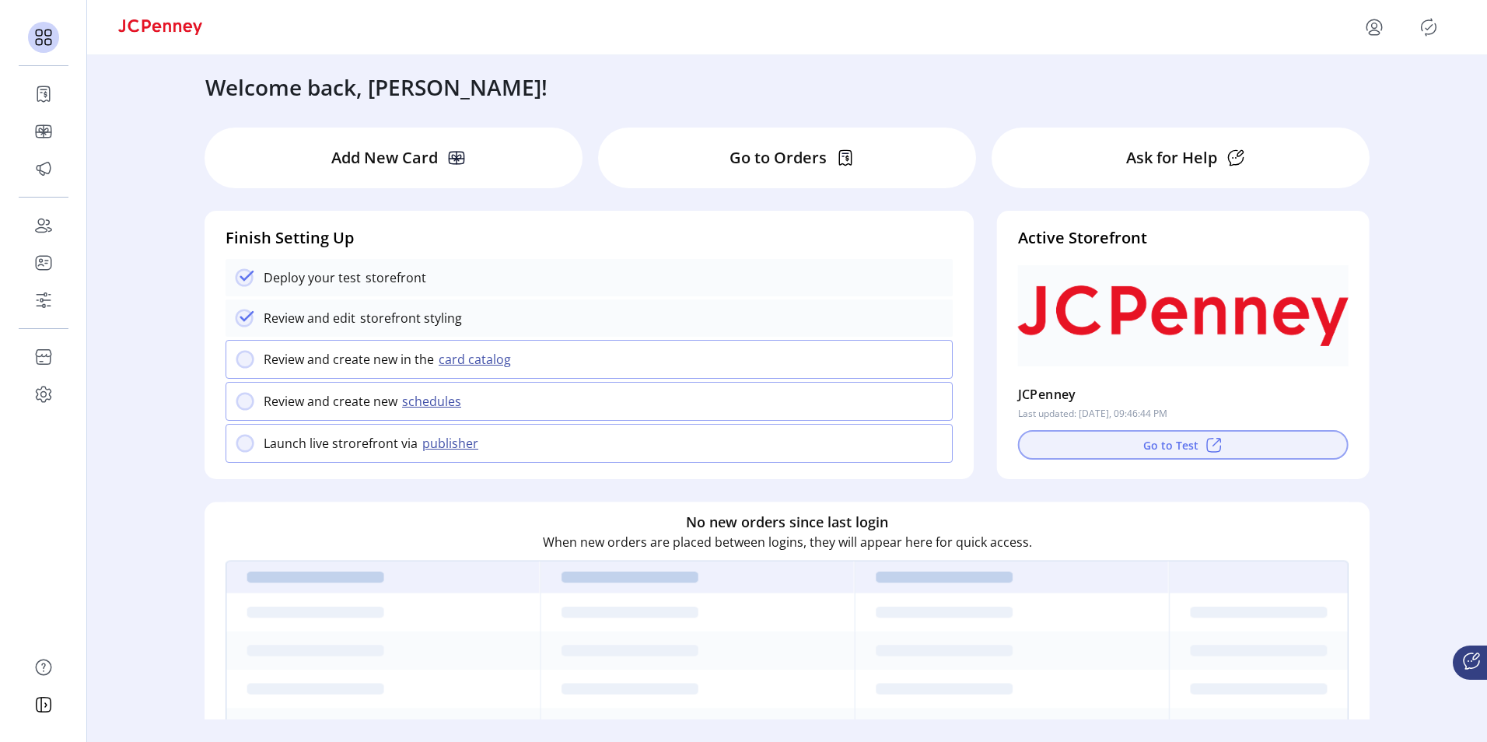
click at [1155, 453] on button "Go to Test" at bounding box center [1183, 445] width 330 height 30
click at [390, 170] on div "Add New Card" at bounding box center [394, 158] width 378 height 61
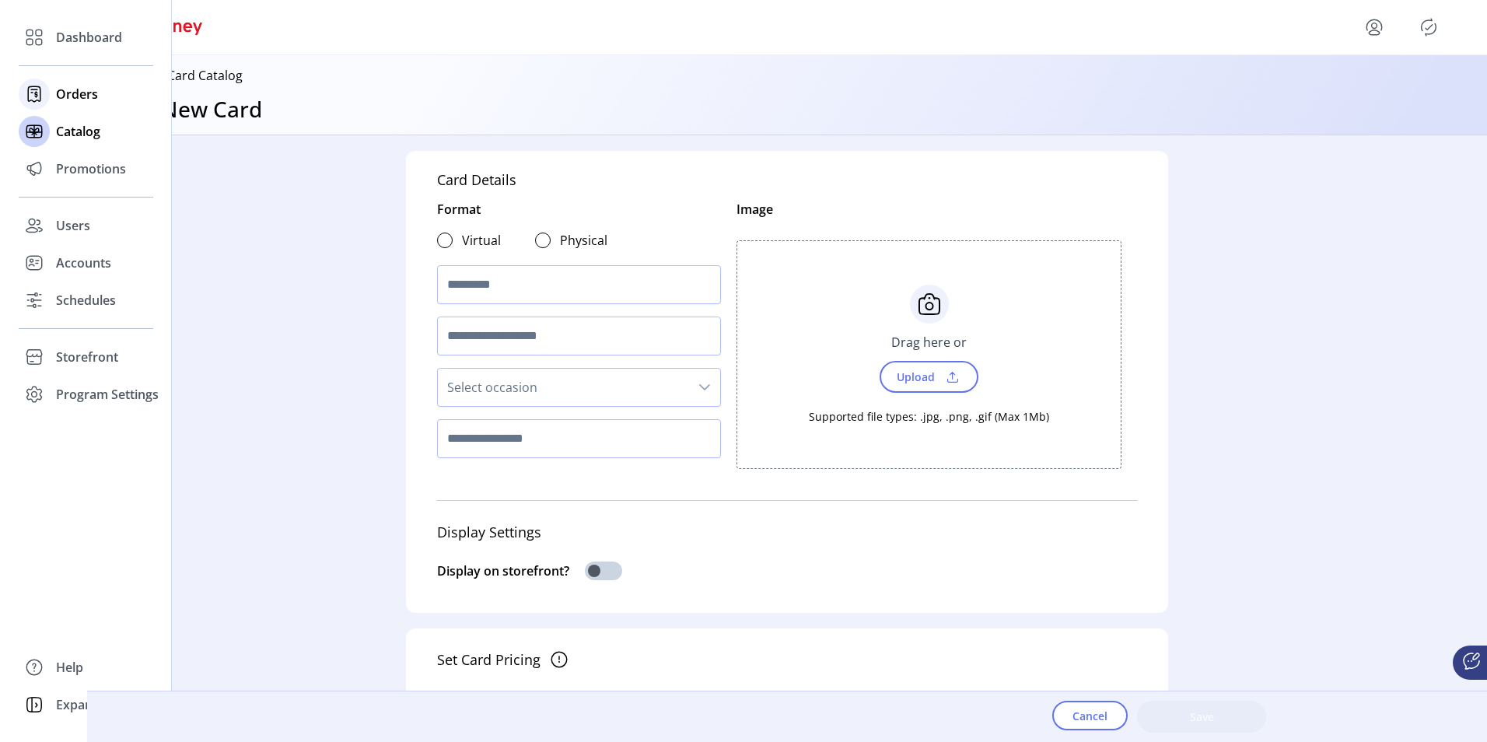
click at [79, 96] on span "Orders" at bounding box center [77, 94] width 42 height 19
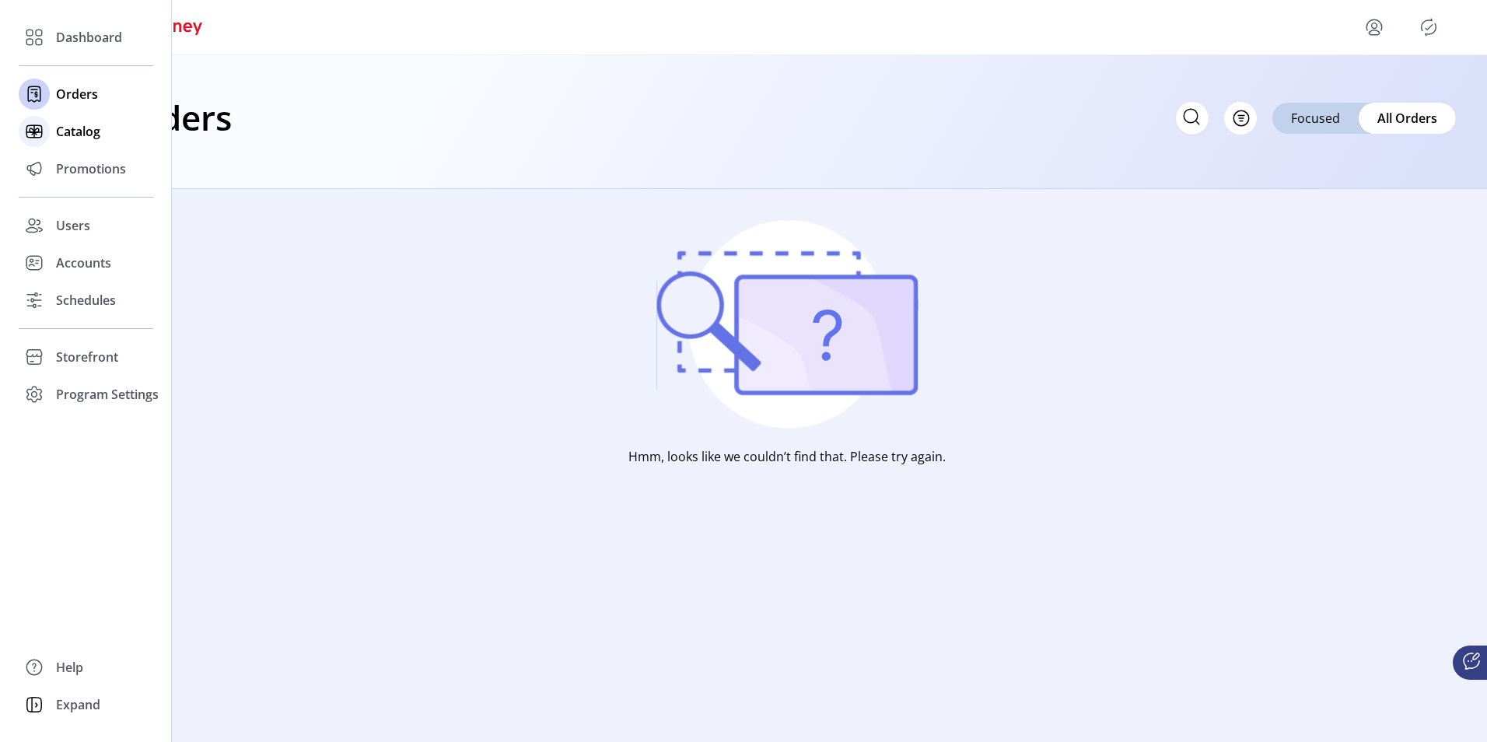
click at [79, 125] on span "Catalog" at bounding box center [78, 131] width 44 height 19
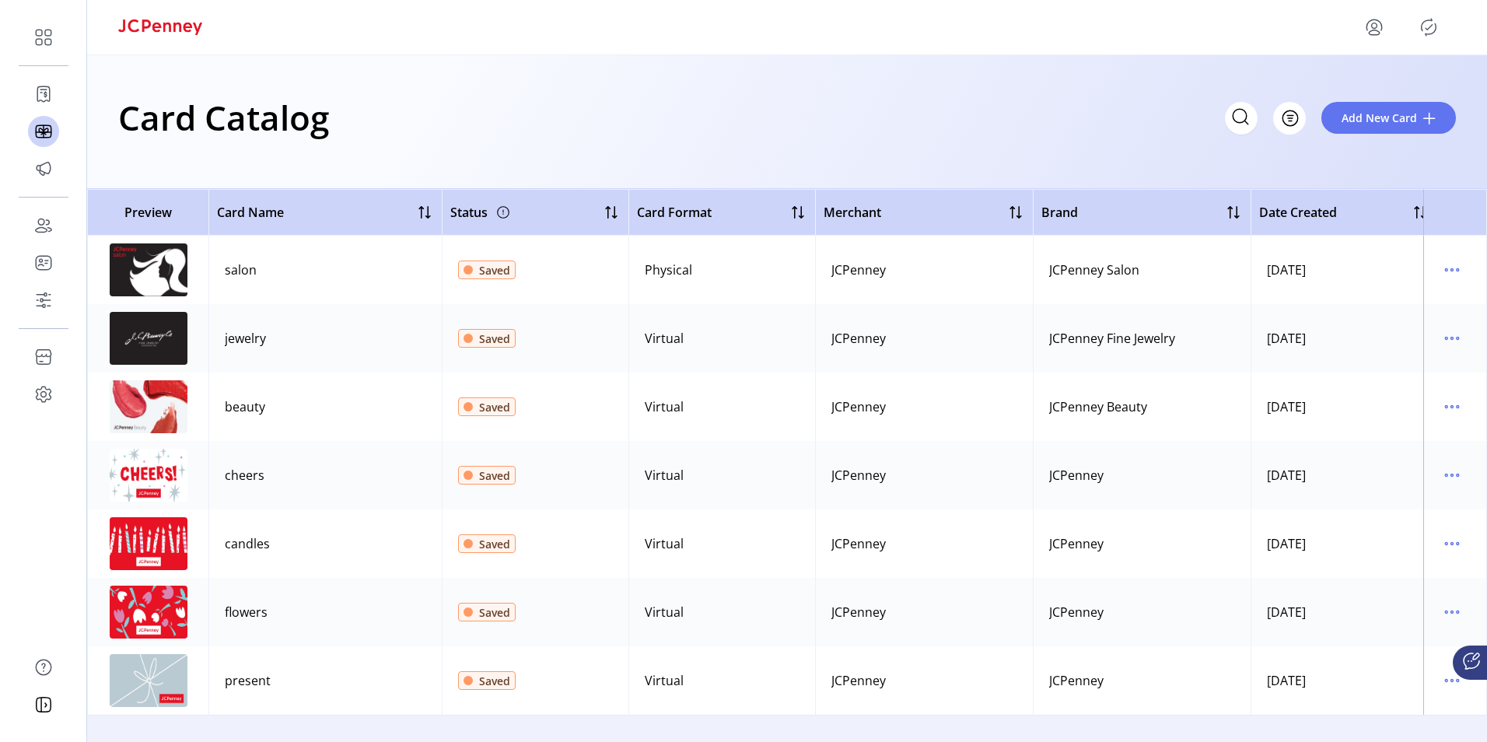
scroll to position [4, 0]
click at [163, 335] on img at bounding box center [149, 338] width 78 height 53
click at [1447, 336] on icon "menu" at bounding box center [1451, 338] width 25 height 25
click at [1383, 393] on span "Edit Details" at bounding box center [1378, 389] width 129 height 12
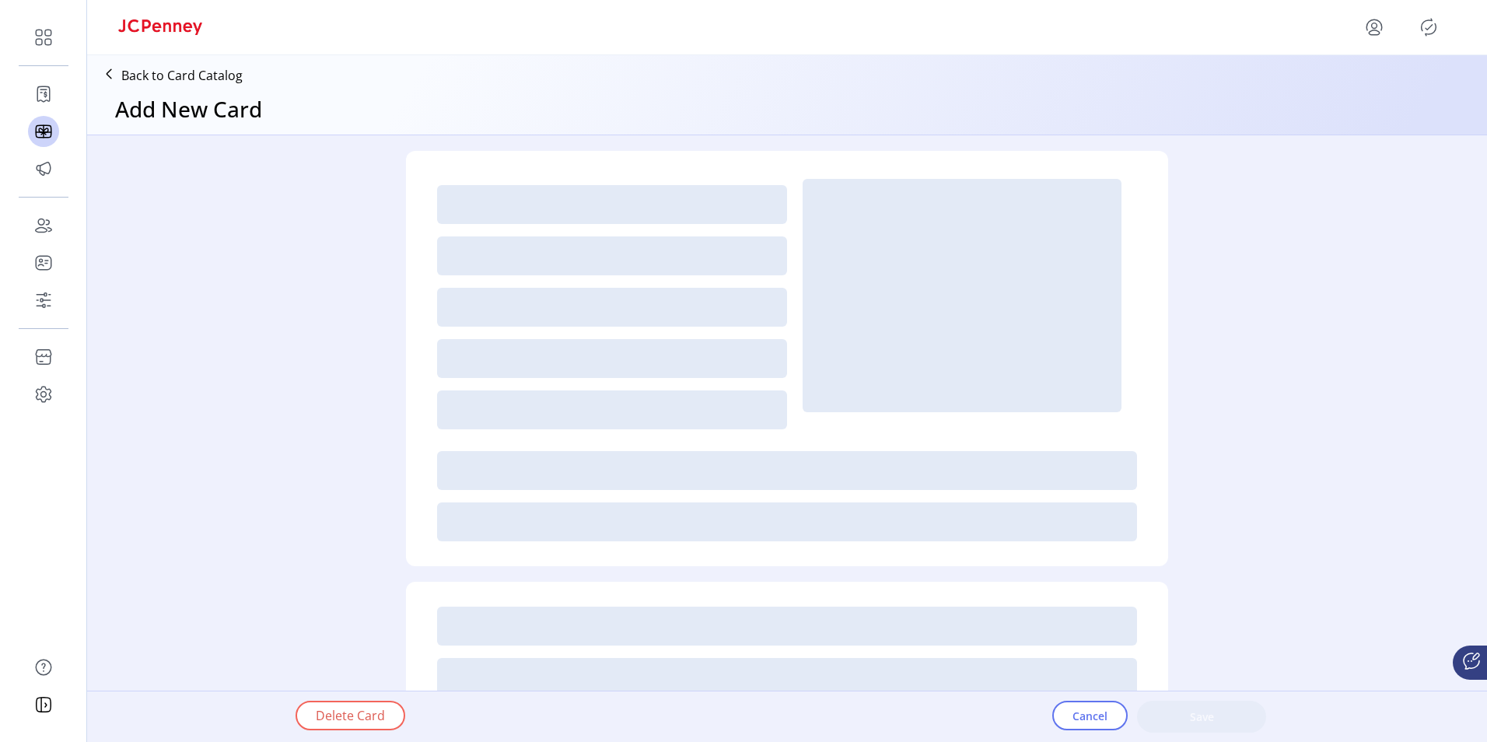
type textarea "**********"
type input "*"
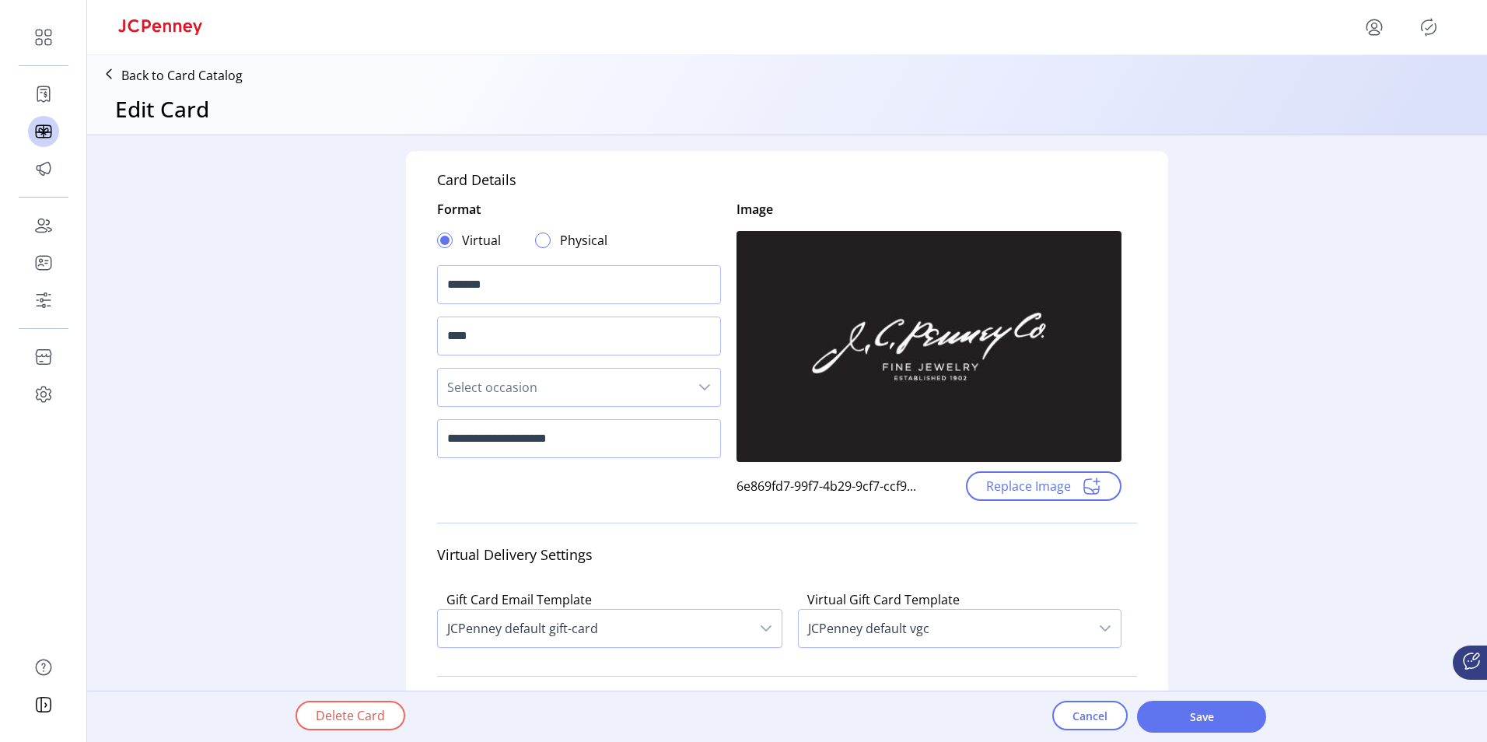
click at [540, 236] on div at bounding box center [543, 240] width 16 height 16
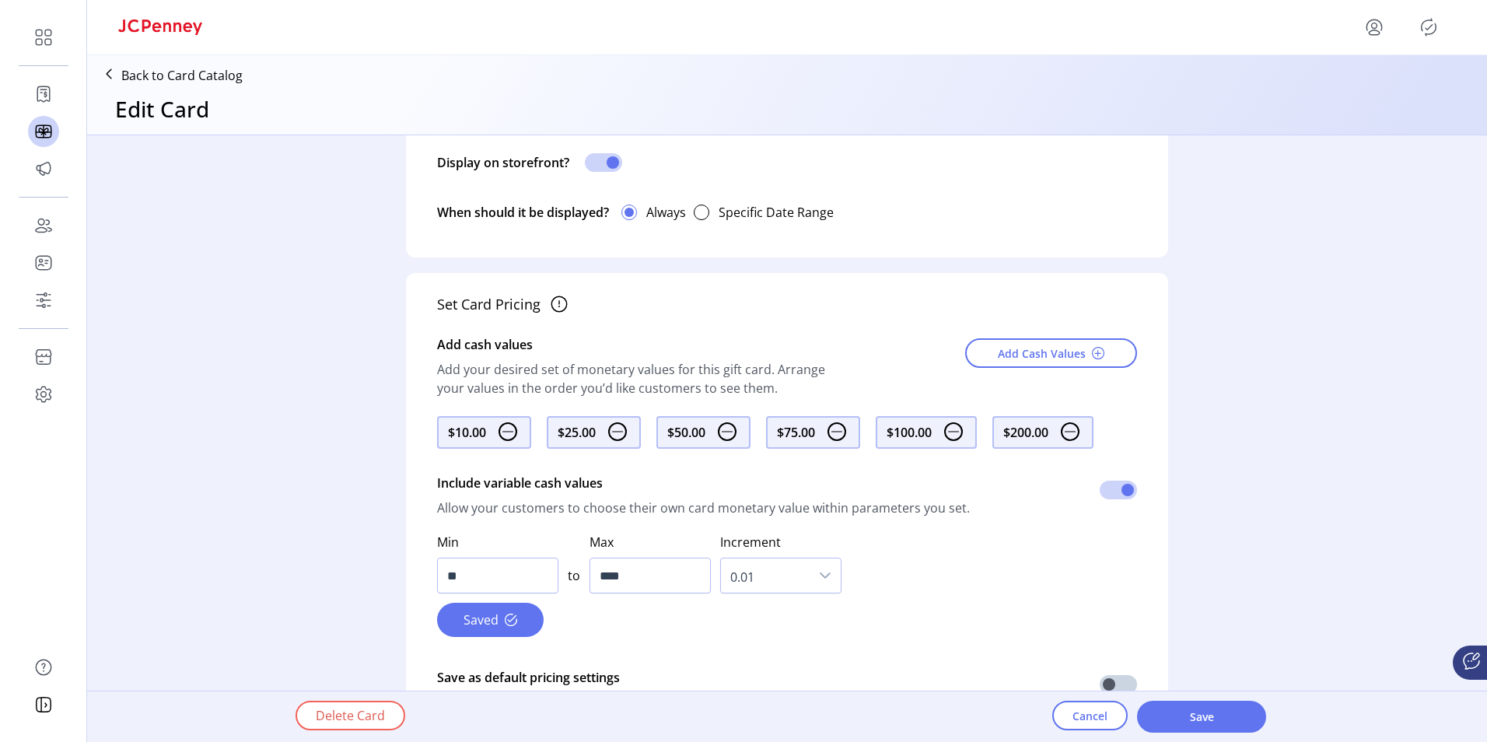
scroll to position [467, 0]
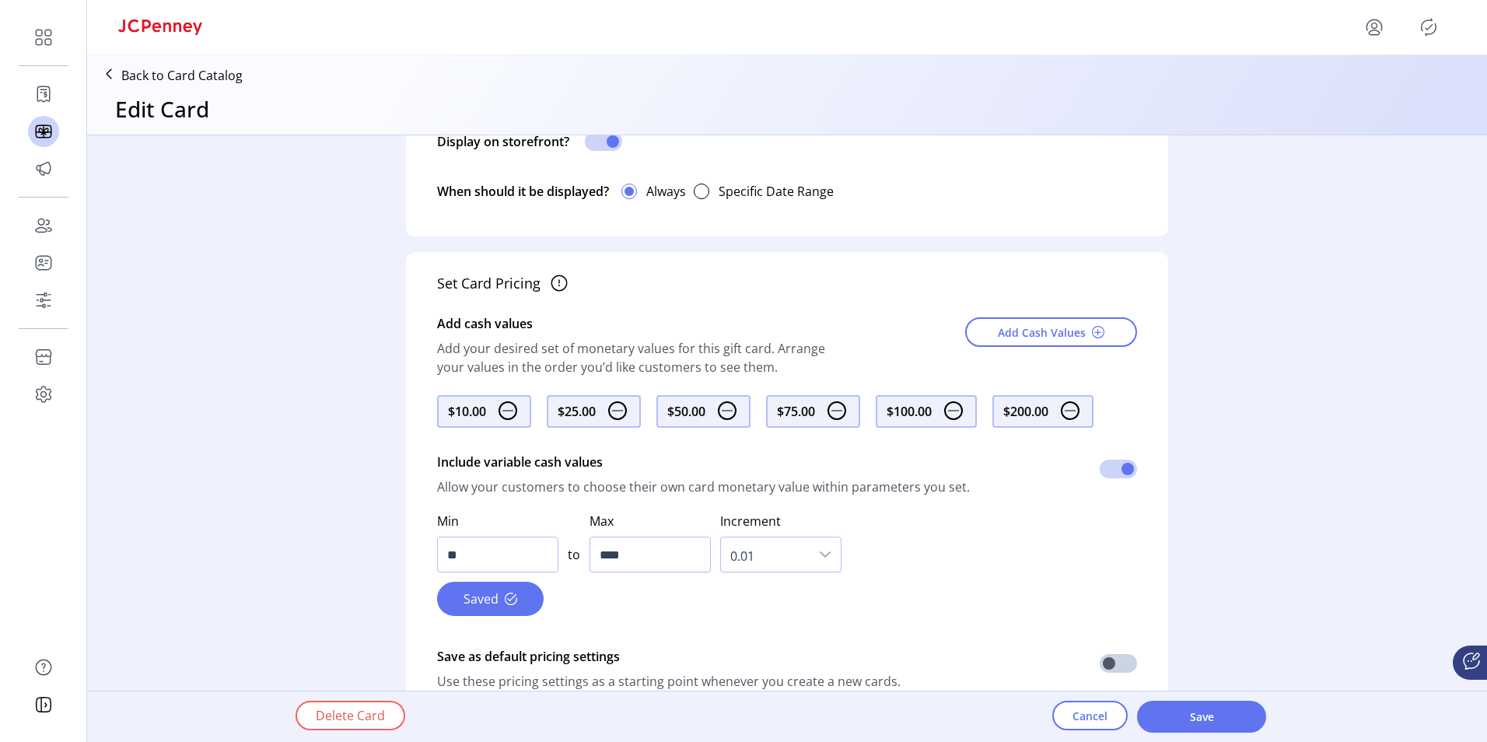
click at [514, 410] on img at bounding box center [507, 410] width 19 height 19
click at [1061, 331] on span "Add Cash Values" at bounding box center [1042, 332] width 88 height 16
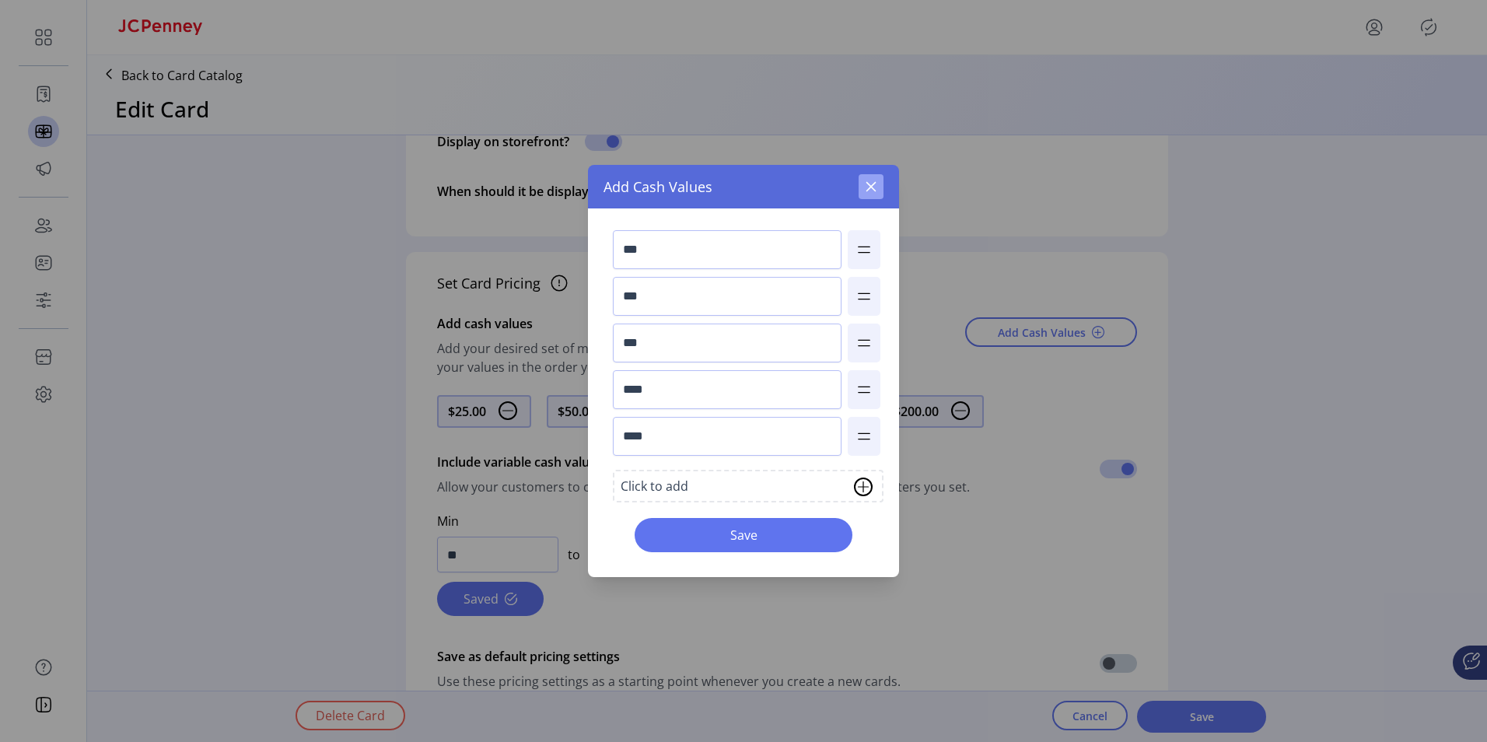
click at [869, 187] on icon "button" at bounding box center [871, 186] width 12 height 12
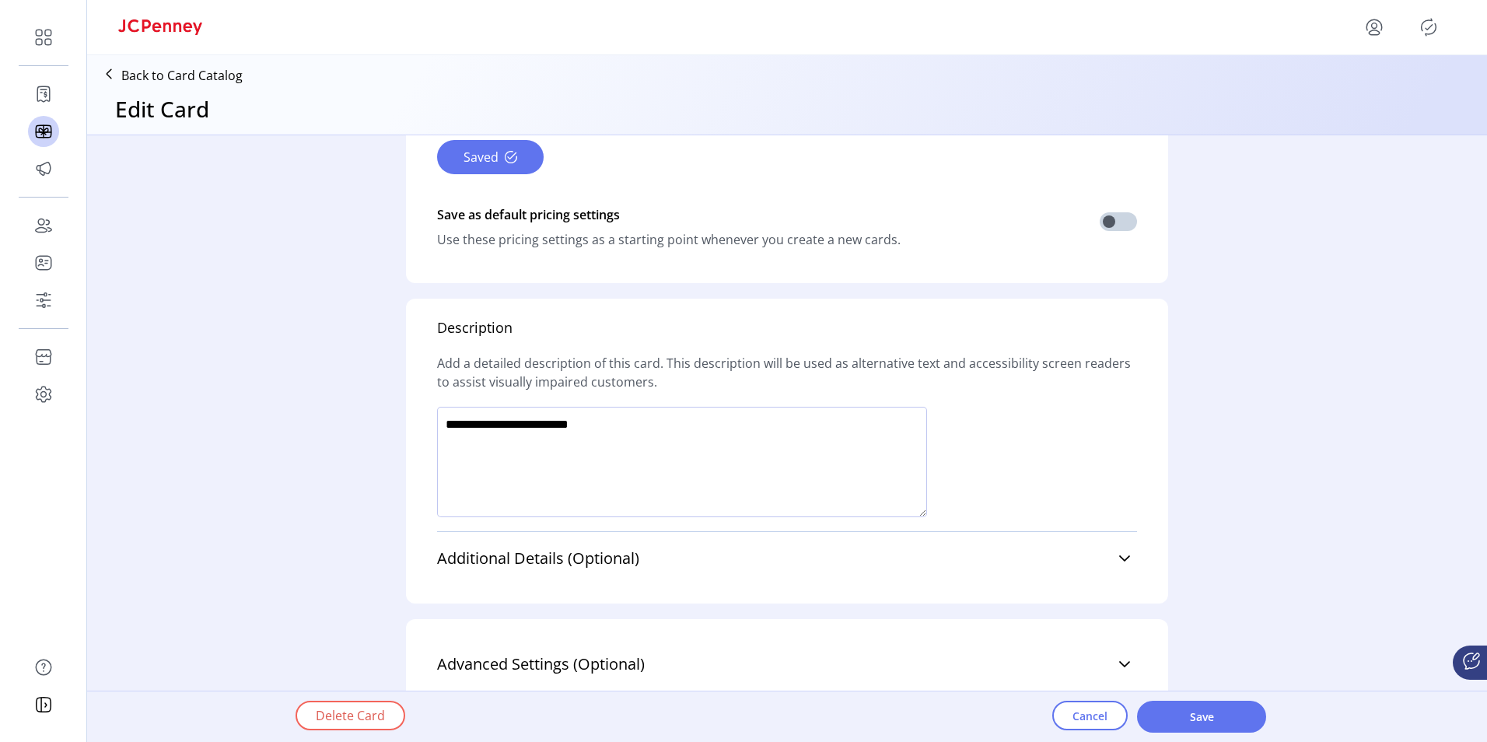
scroll to position [942, 0]
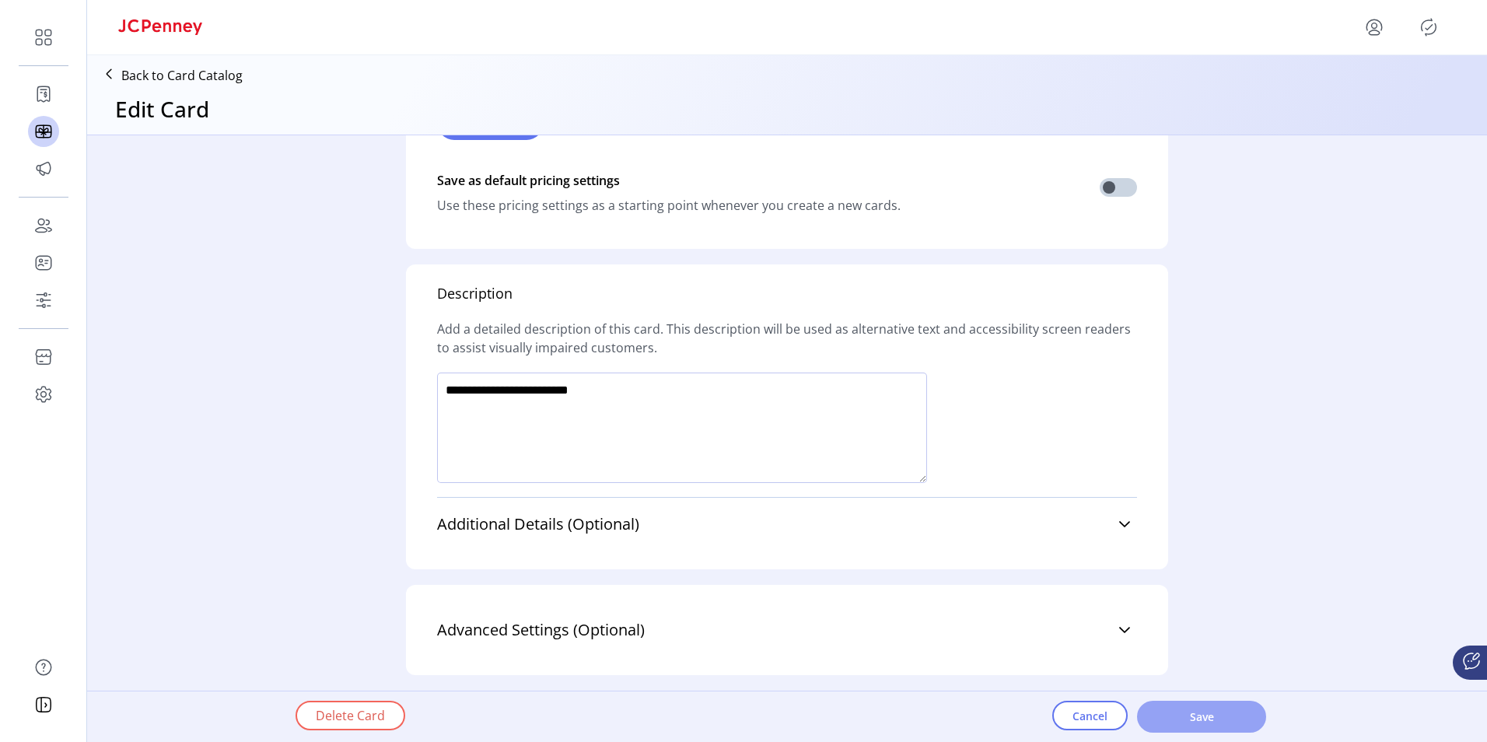
click at [1197, 708] on span "Save" at bounding box center [1201, 716] width 89 height 16
